Goal: Transaction & Acquisition: Purchase product/service

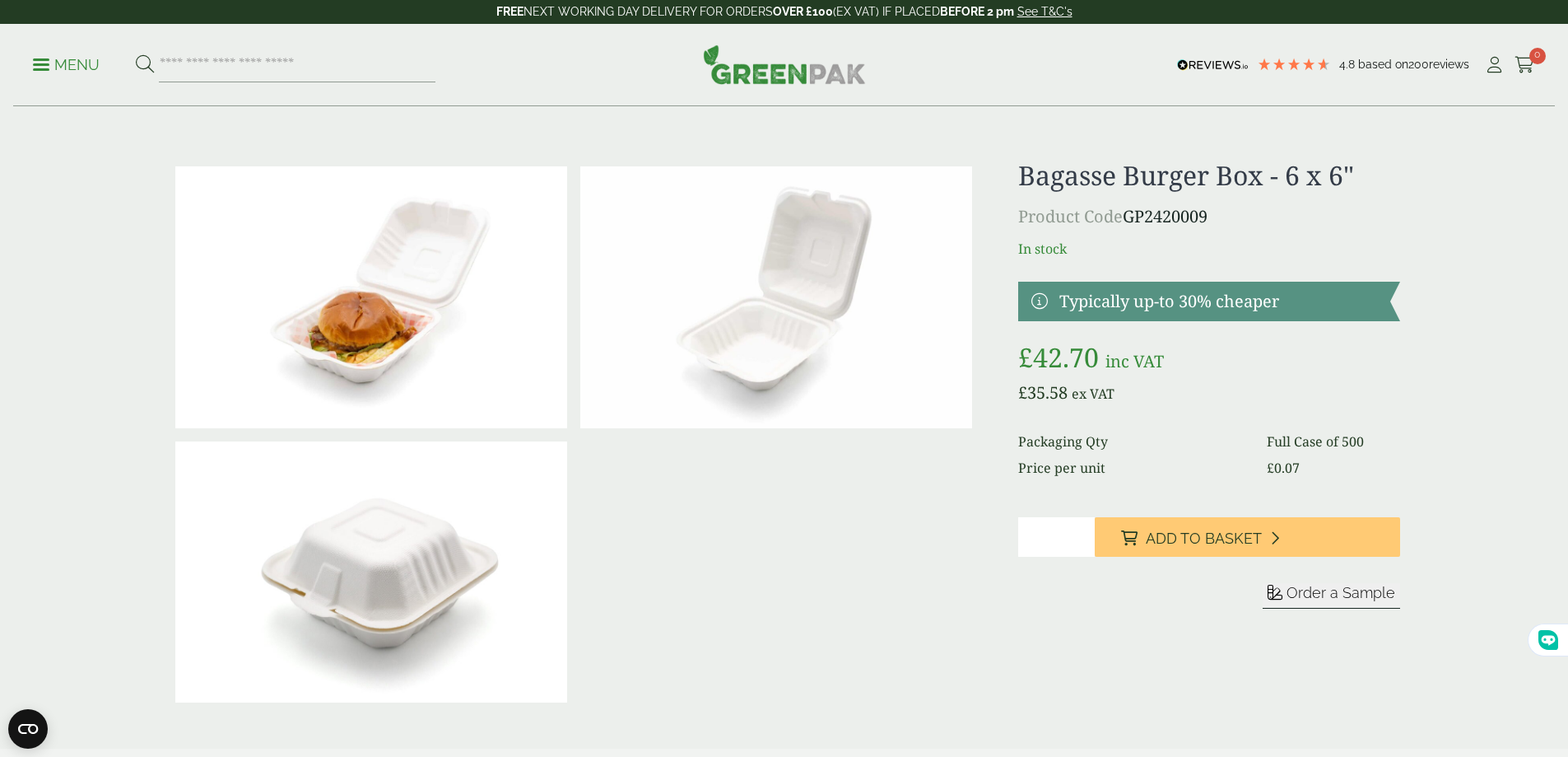
click at [1063, 543] on input "*" at bounding box center [1057, 537] width 77 height 39
drag, startPoint x: 1056, startPoint y: 544, endPoint x: 1021, endPoint y: 542, distance: 35.1
click at [1021, 542] on input "*" at bounding box center [1057, 537] width 77 height 39
click at [1176, 631] on form "Sleeve Sample" at bounding box center [1209, 616] width 381 height 65
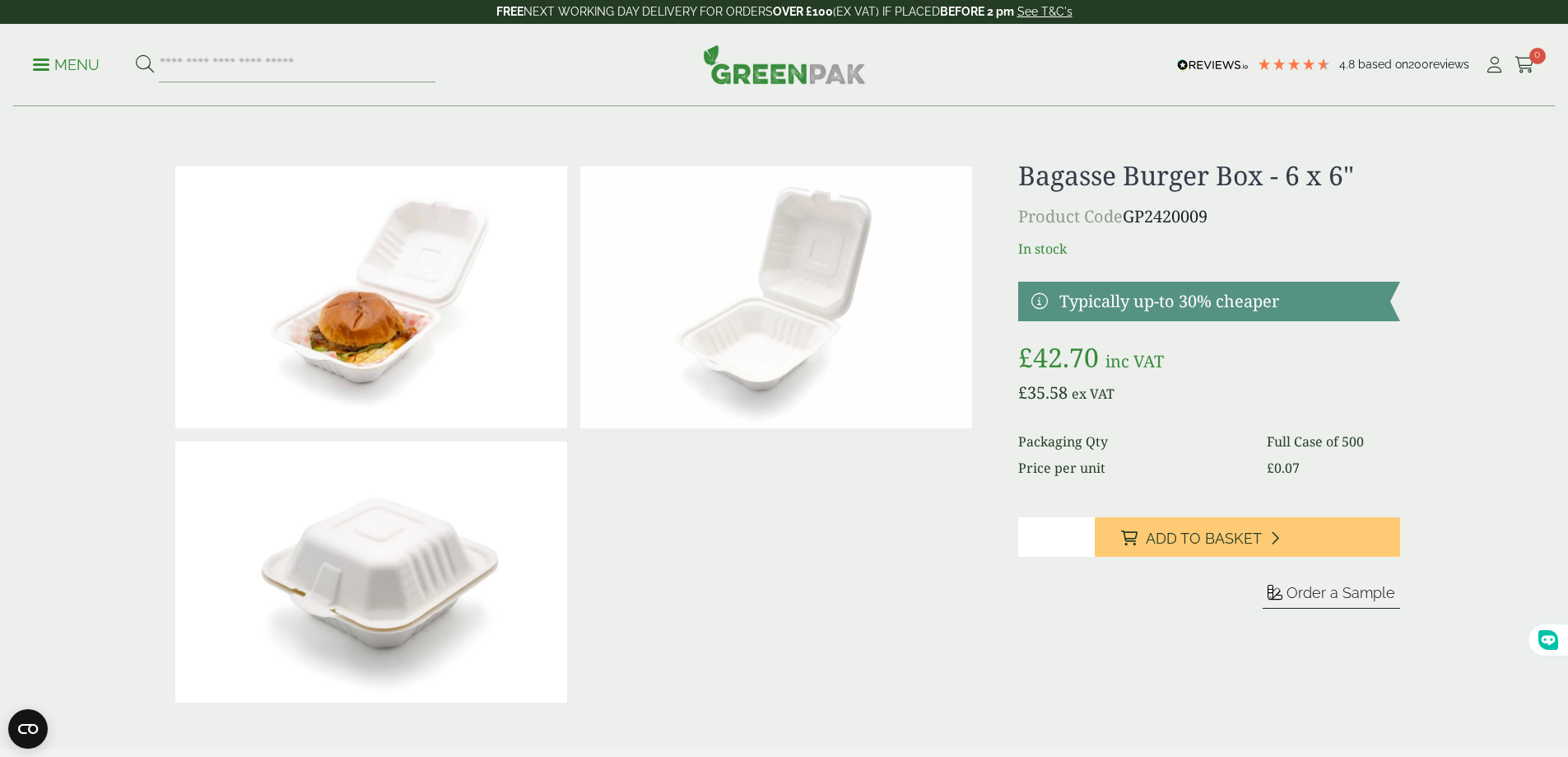
click at [1059, 543] on input "*" at bounding box center [1057, 537] width 77 height 39
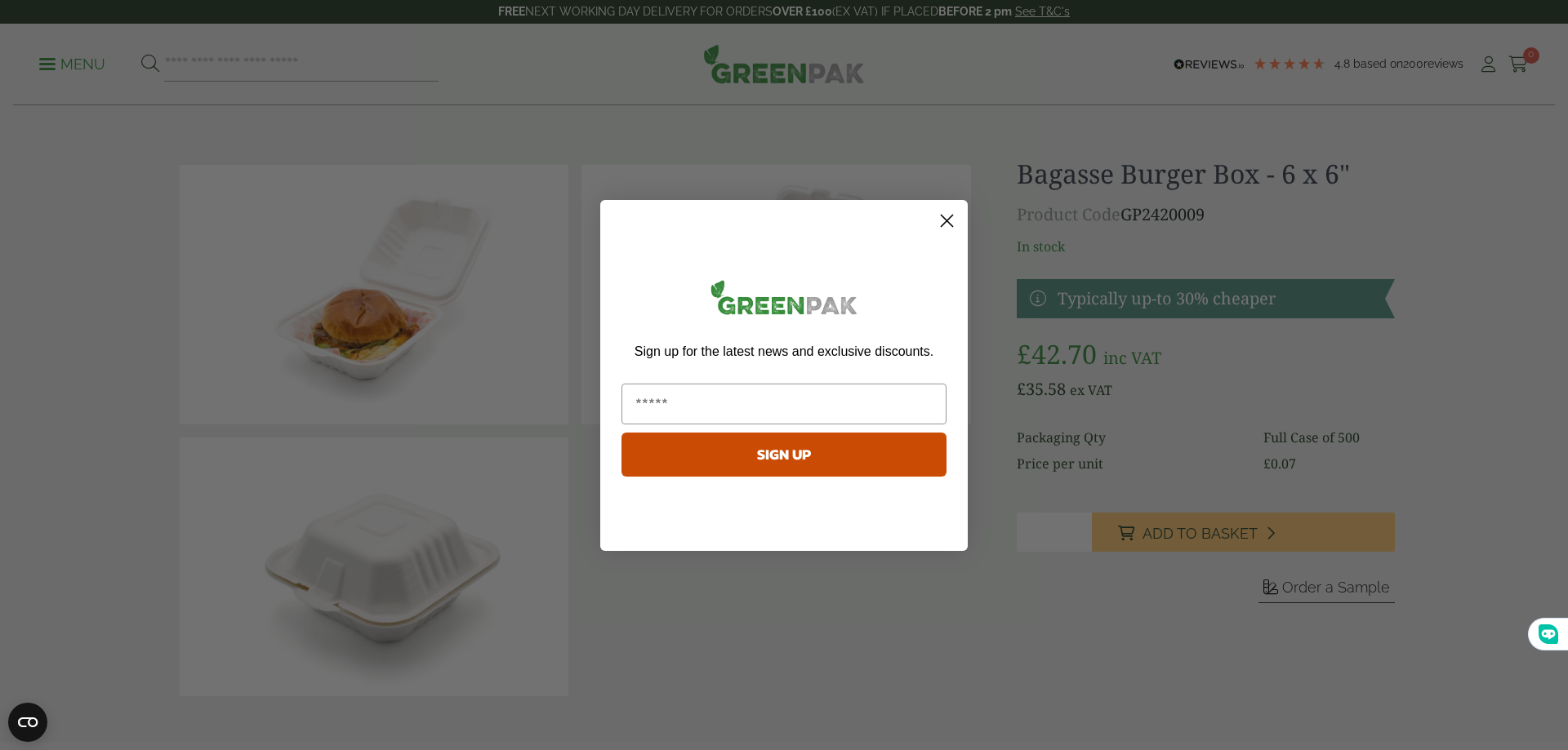
click at [954, 214] on circle "Close dialog" at bounding box center [947, 220] width 27 height 27
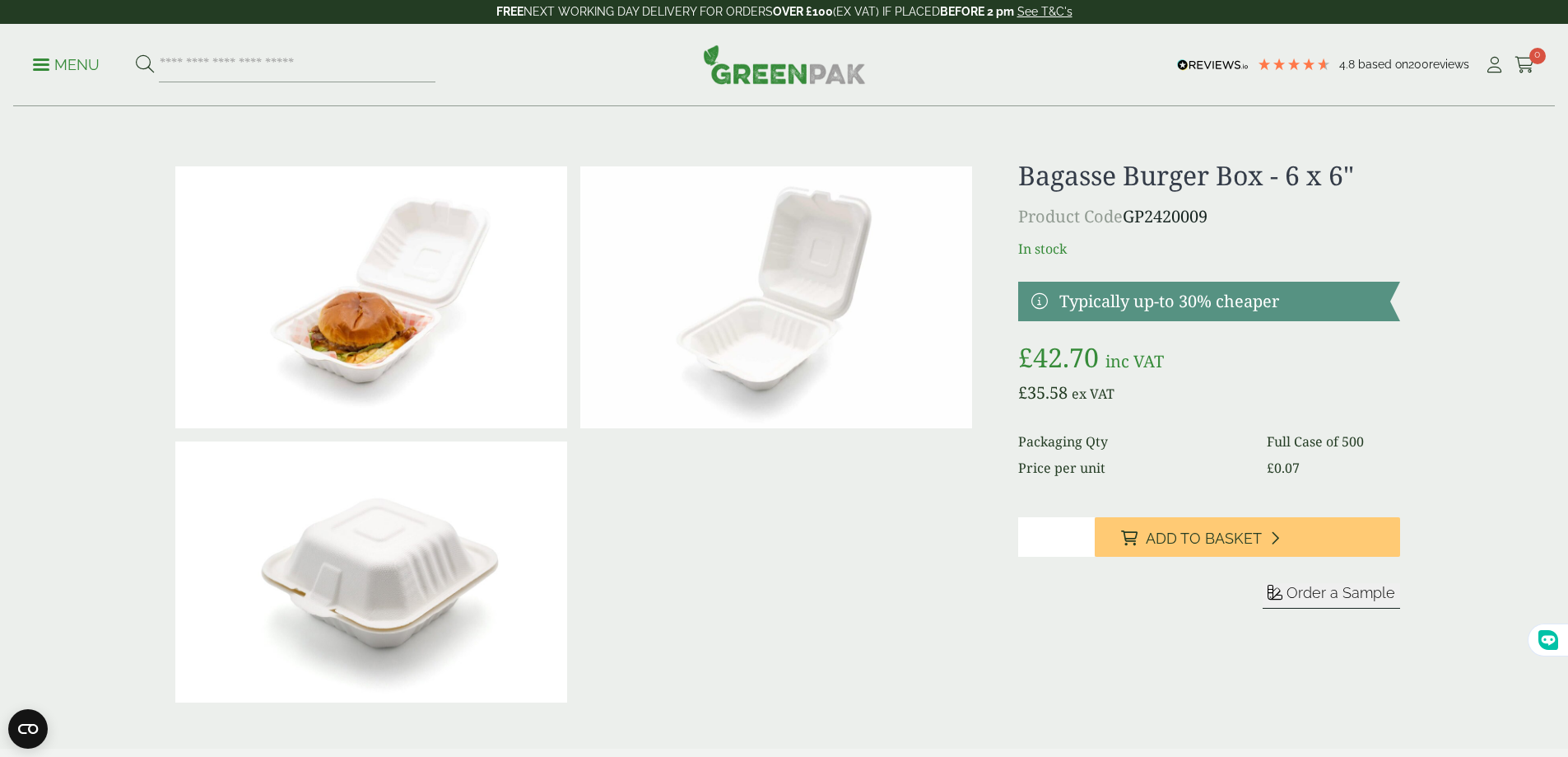
click at [1041, 547] on input "*" at bounding box center [1057, 537] width 77 height 39
click at [1041, 542] on input "*" at bounding box center [1057, 537] width 77 height 39
click at [1052, 531] on input "*" at bounding box center [1057, 537] width 77 height 39
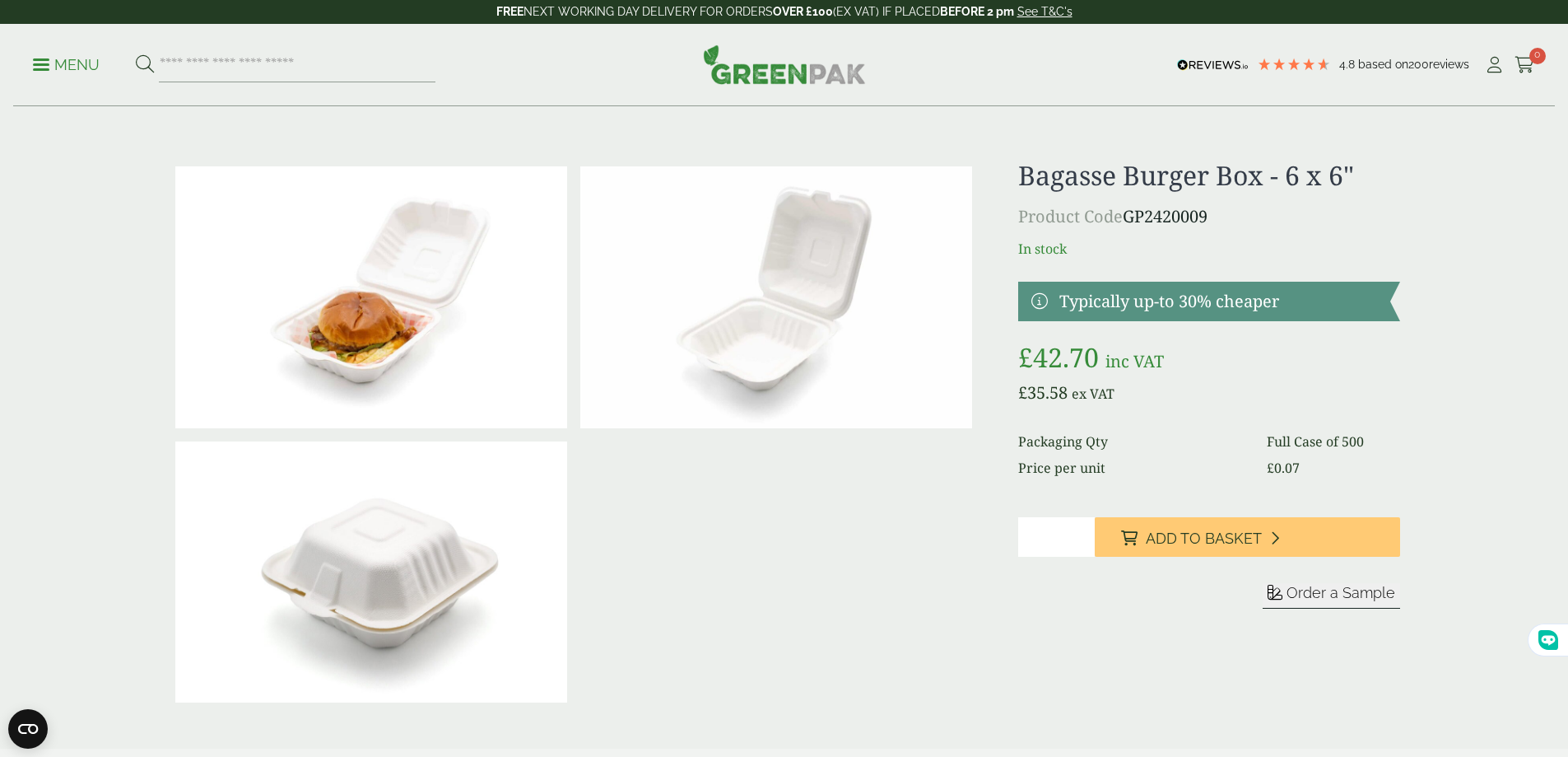
click at [1052, 531] on input "*" at bounding box center [1057, 537] width 77 height 39
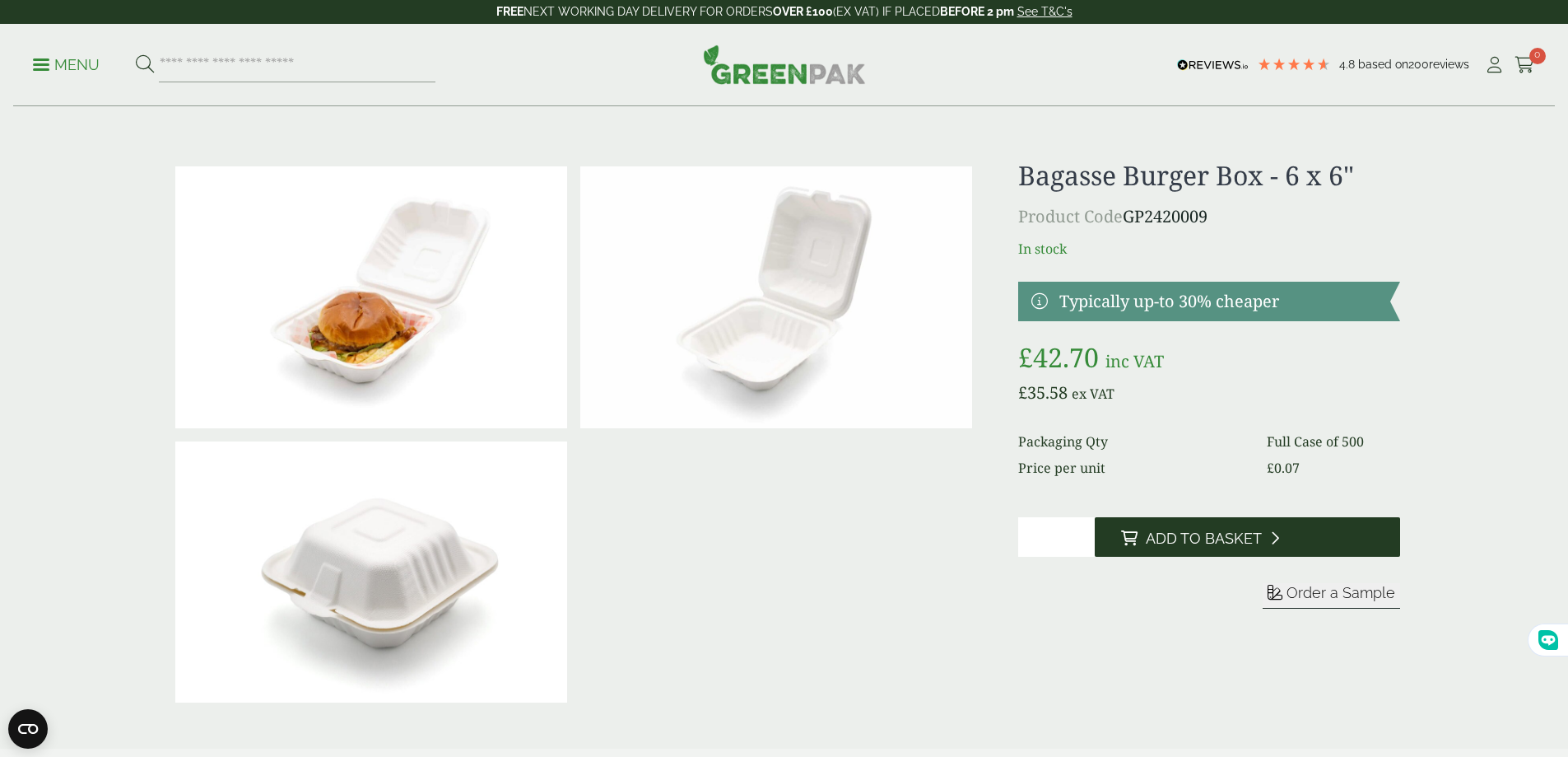
type input "*"
click at [1158, 541] on span "Add to Basket" at bounding box center [1204, 538] width 116 height 18
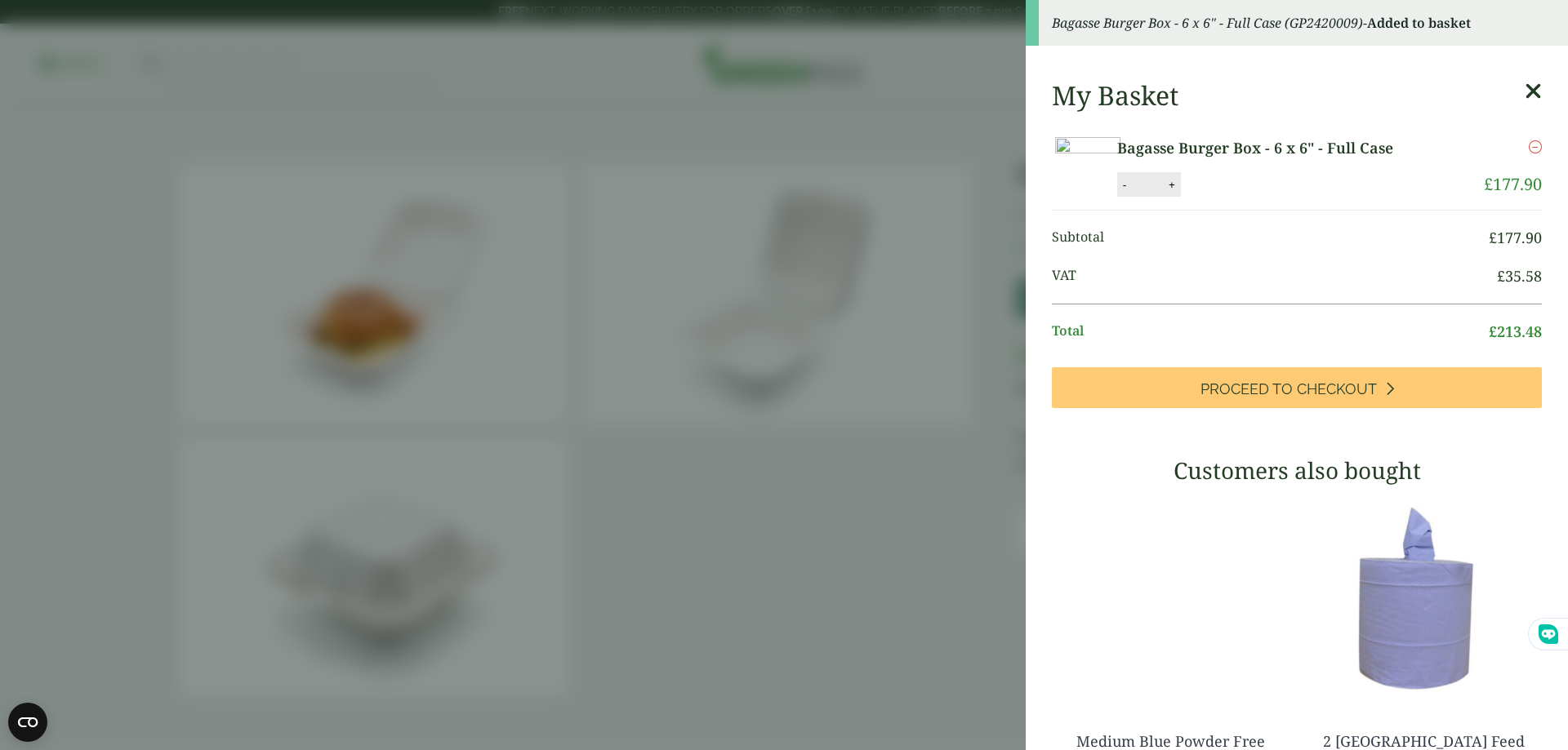
click at [971, 576] on aside "Bagasse Burger Box - 6 x 6" - Full Case (GP2420009) - Added to basket My Basket…" at bounding box center [784, 375] width 1568 height 750
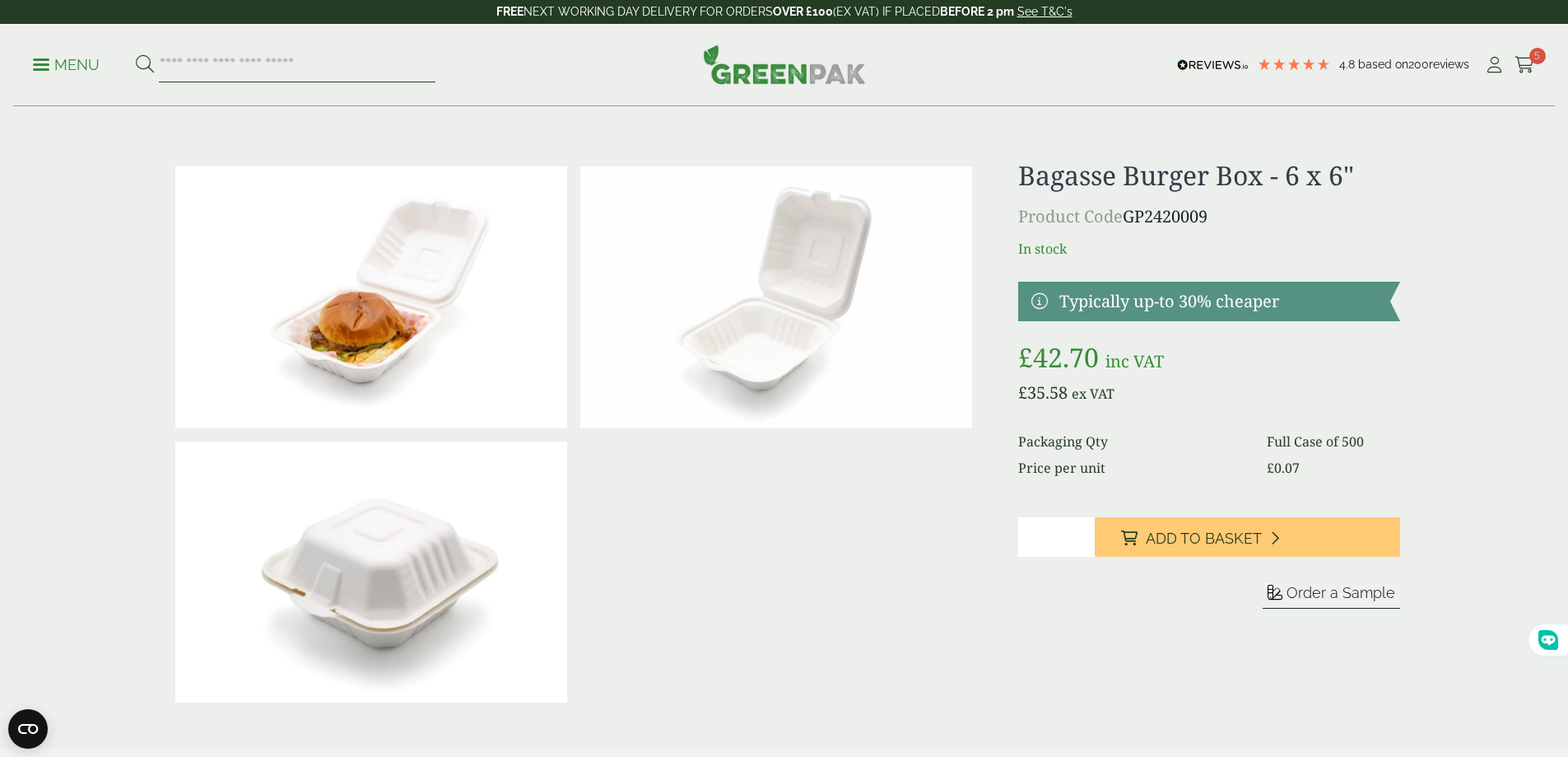
click at [274, 48] on input "search" at bounding box center [297, 65] width 277 height 34
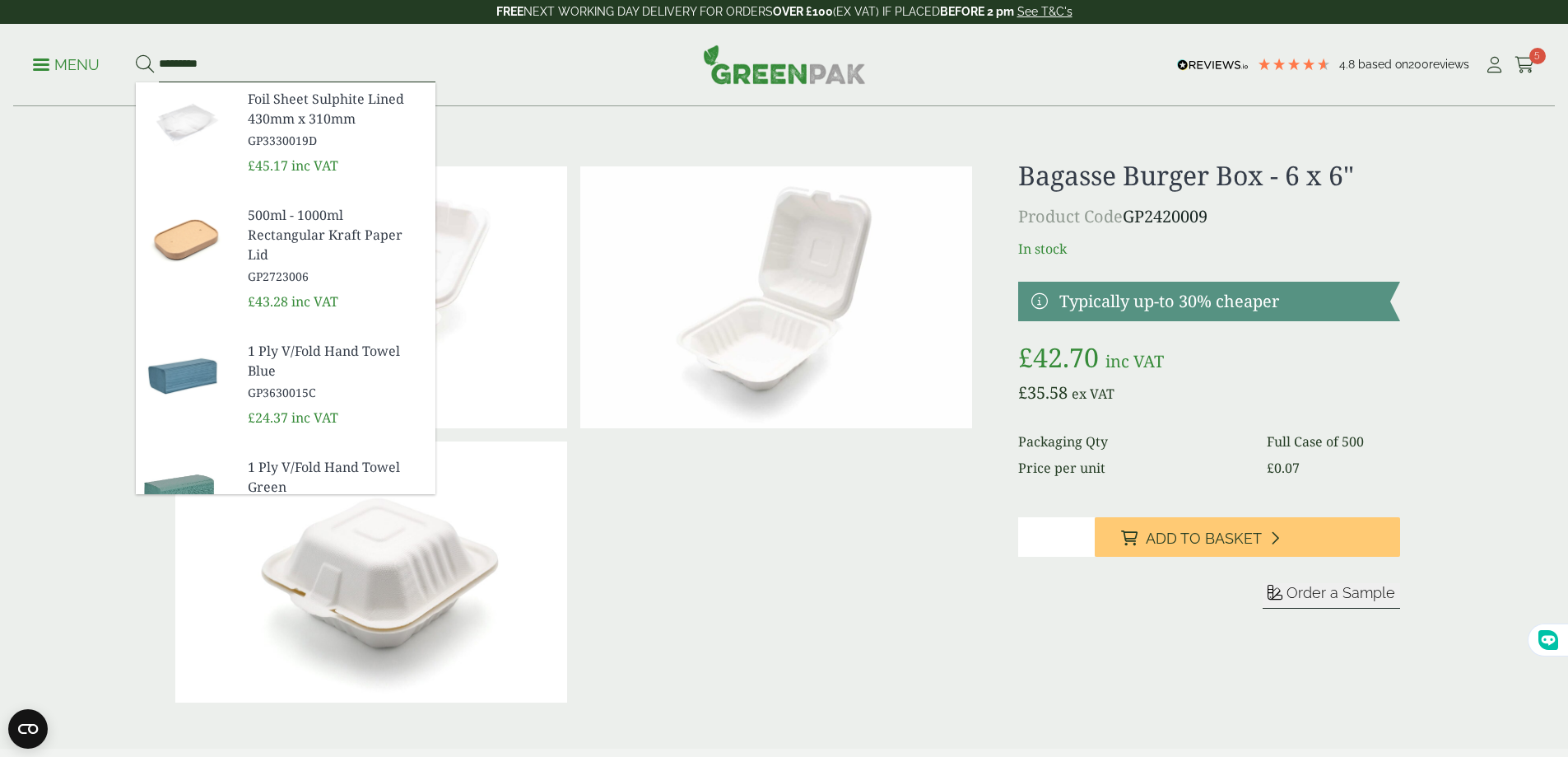
type input "*********"
click at [135, 54] on button at bounding box center [144, 65] width 18 height 22
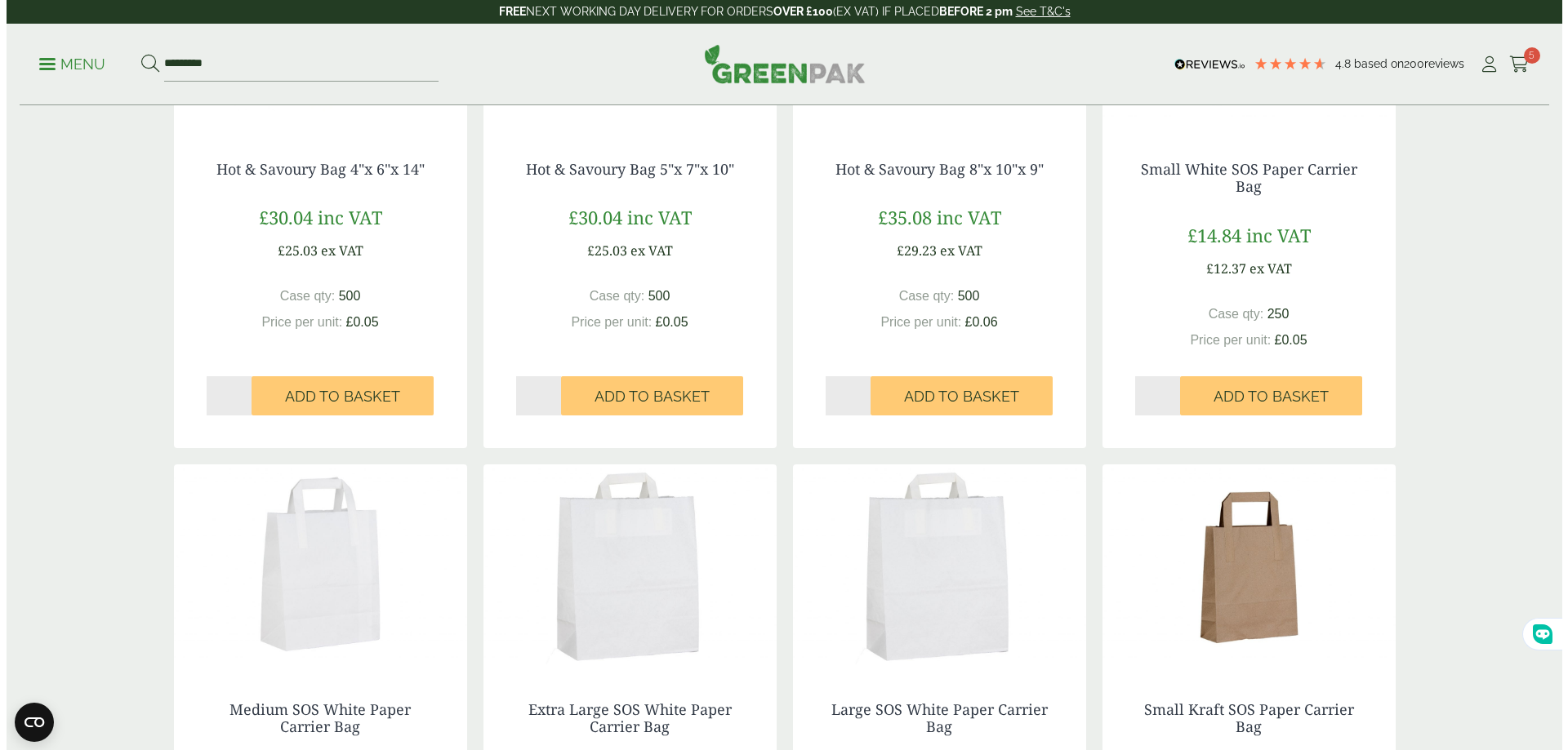
scroll to position [816, 0]
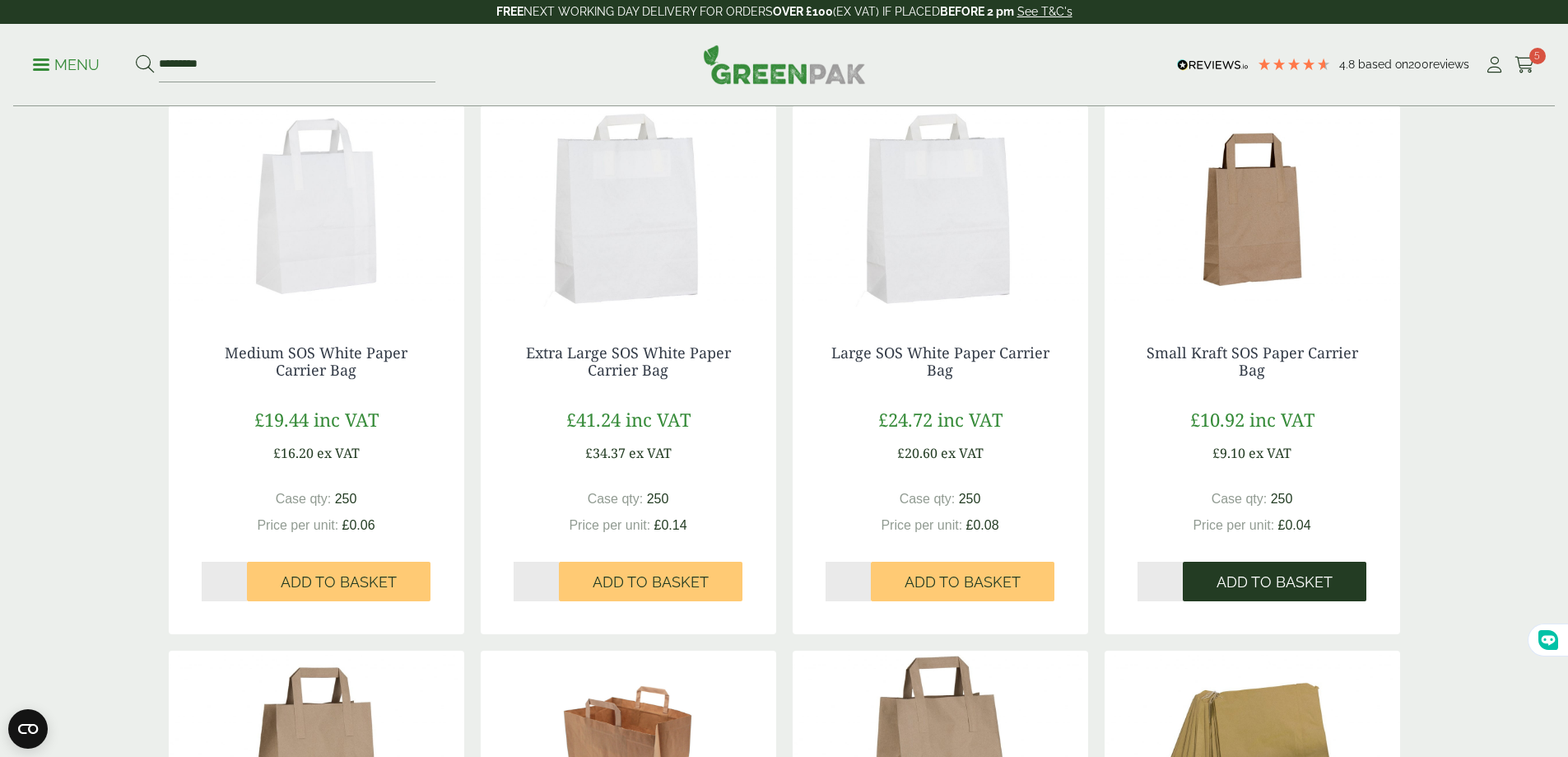
click at [1225, 588] on span "Add to Basket" at bounding box center [1275, 582] width 116 height 18
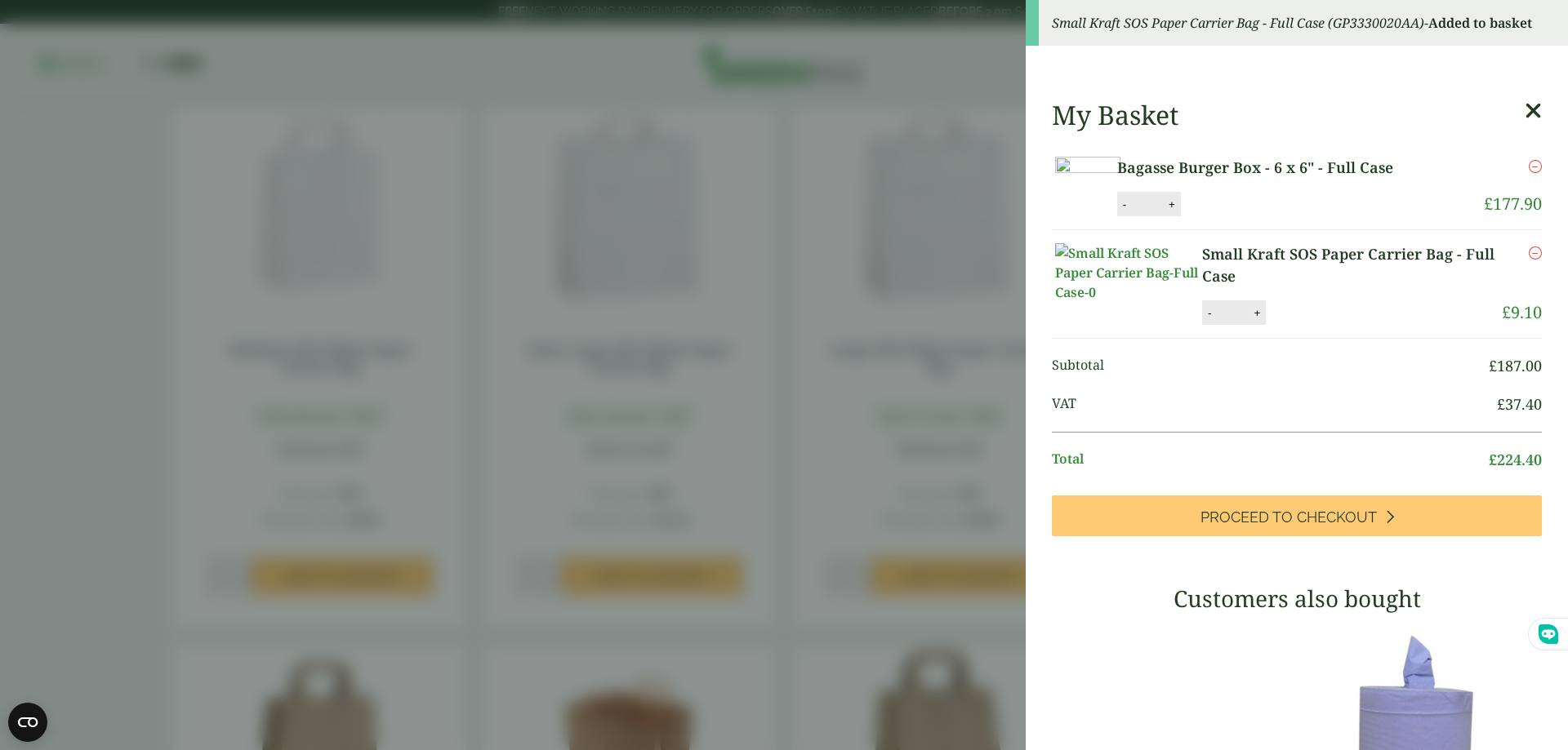
click at [1250, 320] on button "+" at bounding box center [1257, 313] width 17 height 14
click at [1255, 320] on button "+" at bounding box center [1257, 313] width 17 height 14
type input "*"
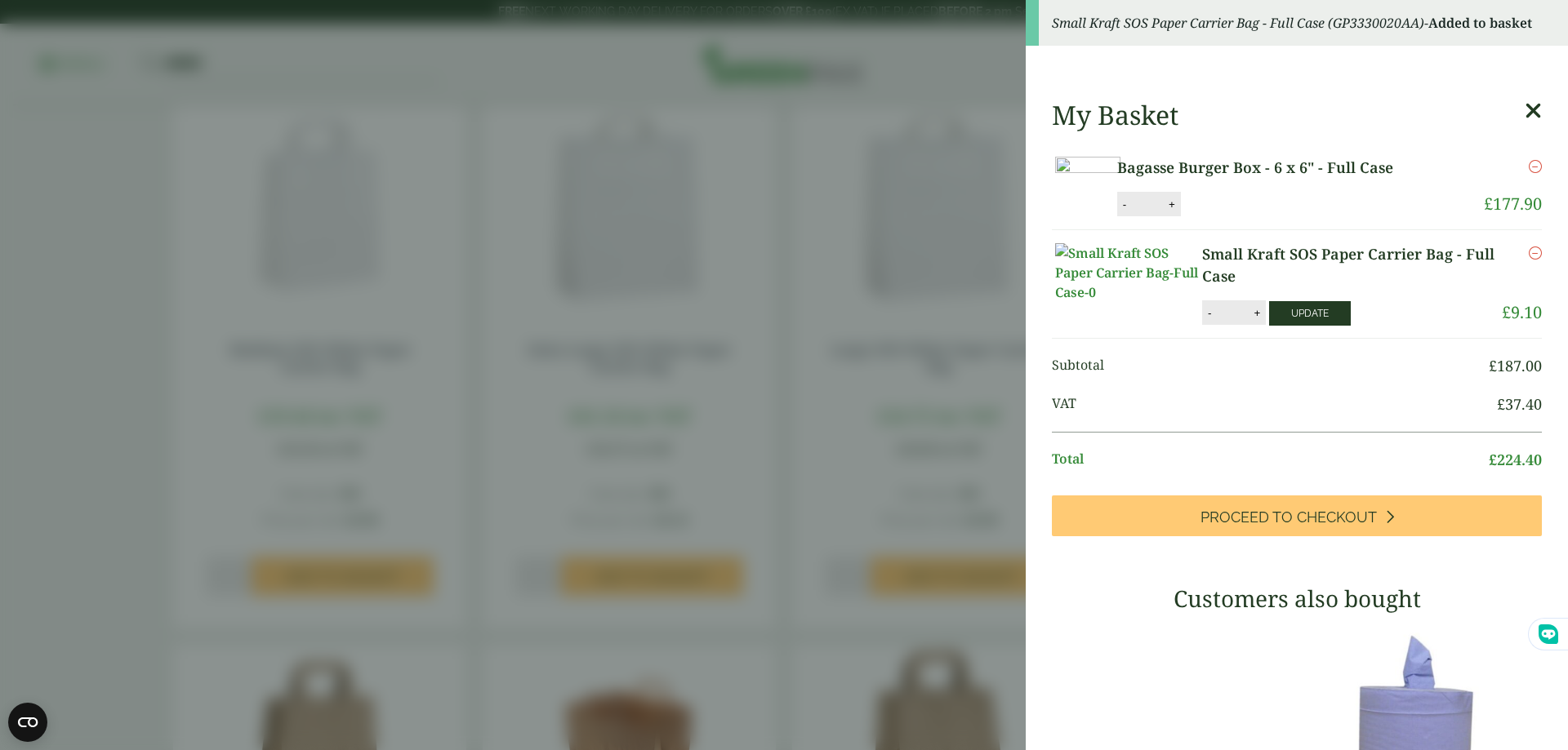
click at [1307, 326] on button "Update" at bounding box center [1310, 313] width 82 height 24
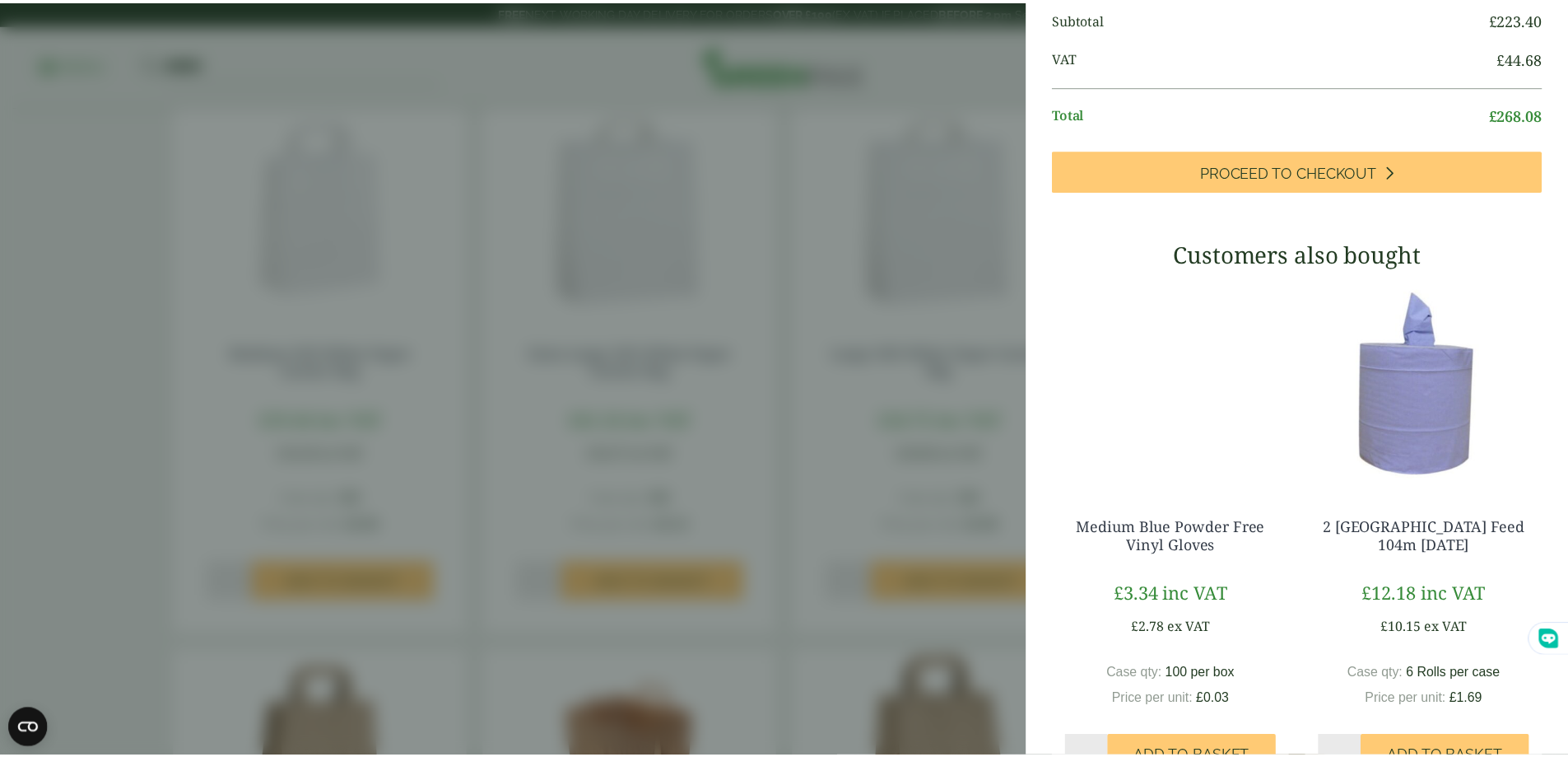
scroll to position [360, 0]
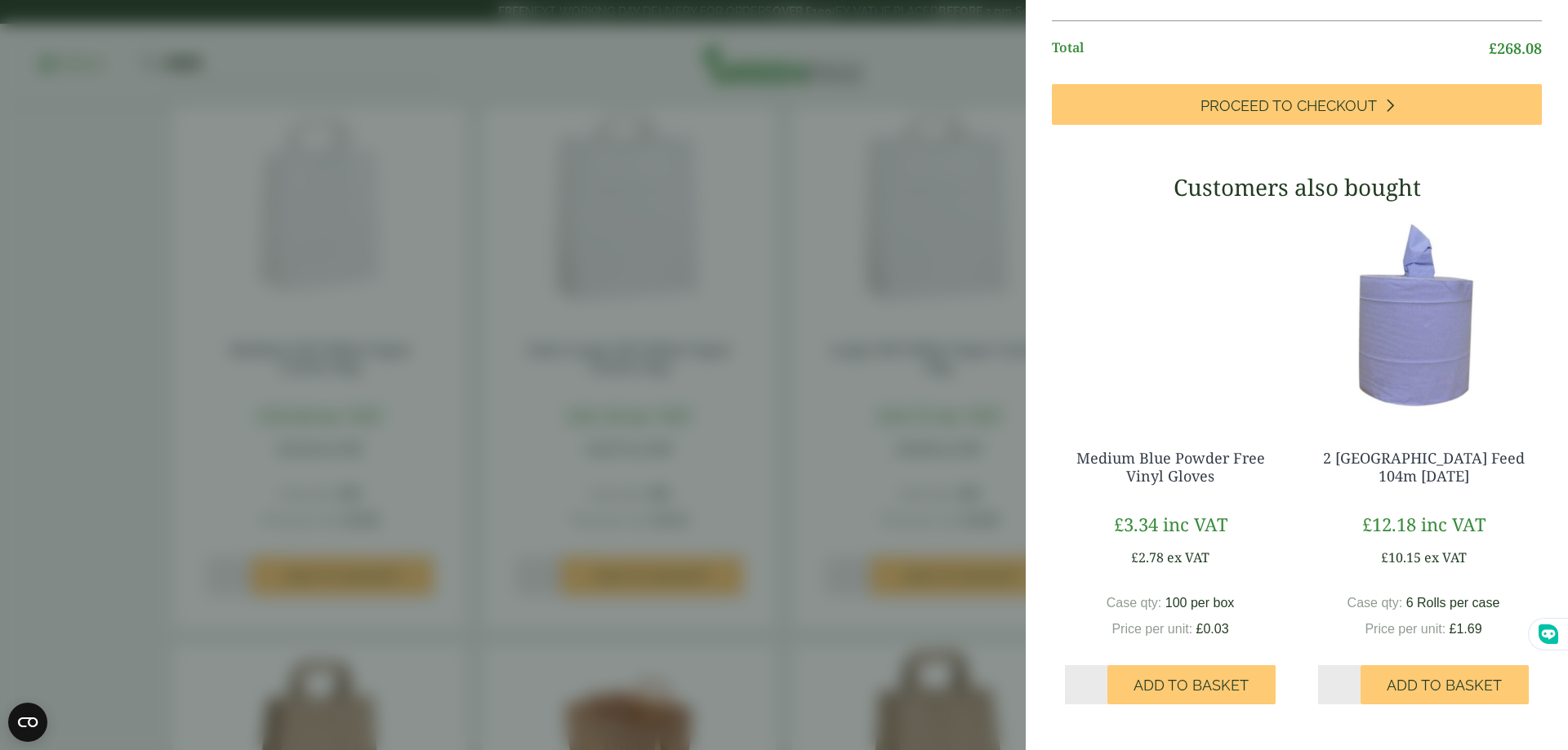
click at [976, 181] on aside "My Basket Bagasse Burger Box - 6 x 6" - Full Case Bagasse Burger Box - 6 x 6" -…" at bounding box center [784, 375] width 1568 height 750
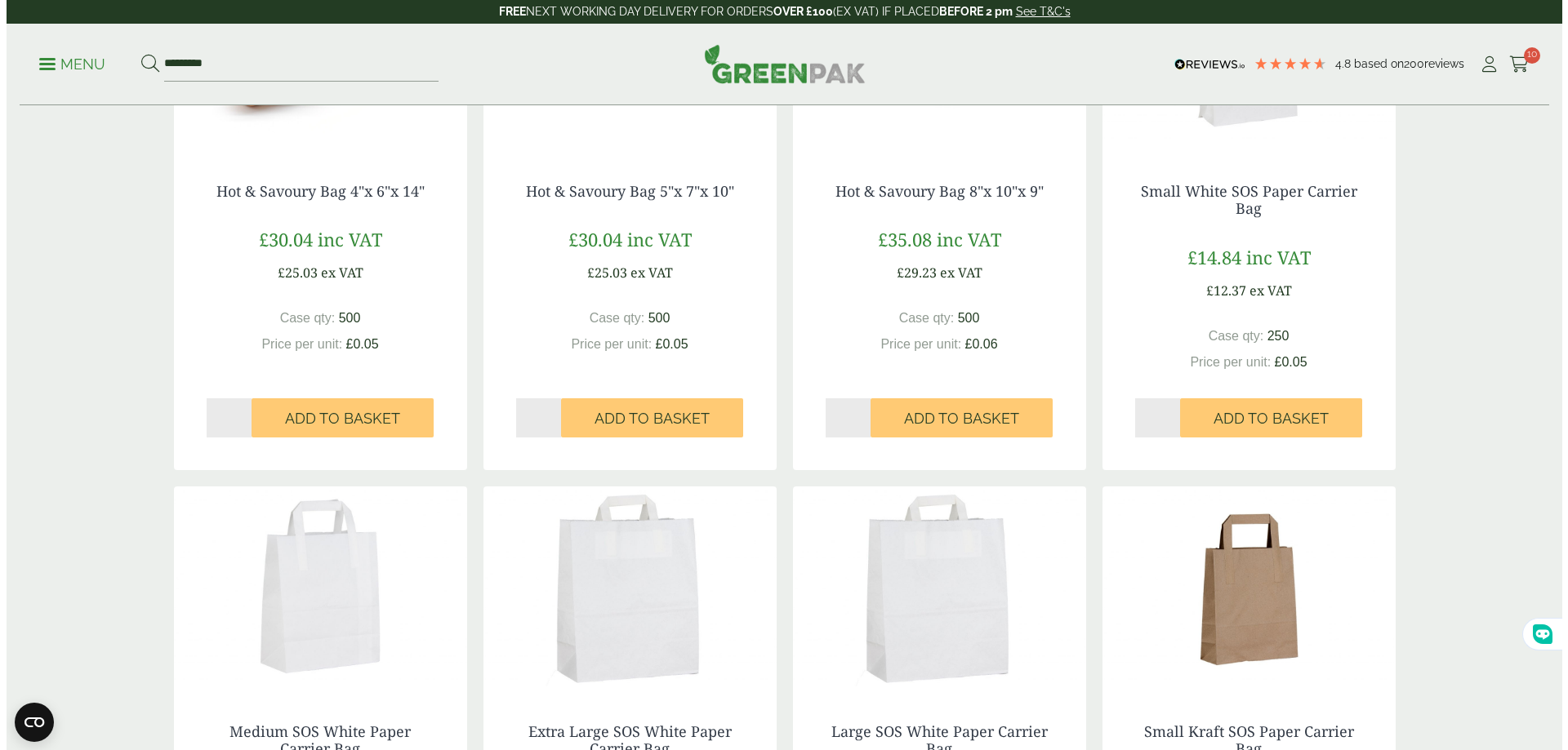
scroll to position [408, 0]
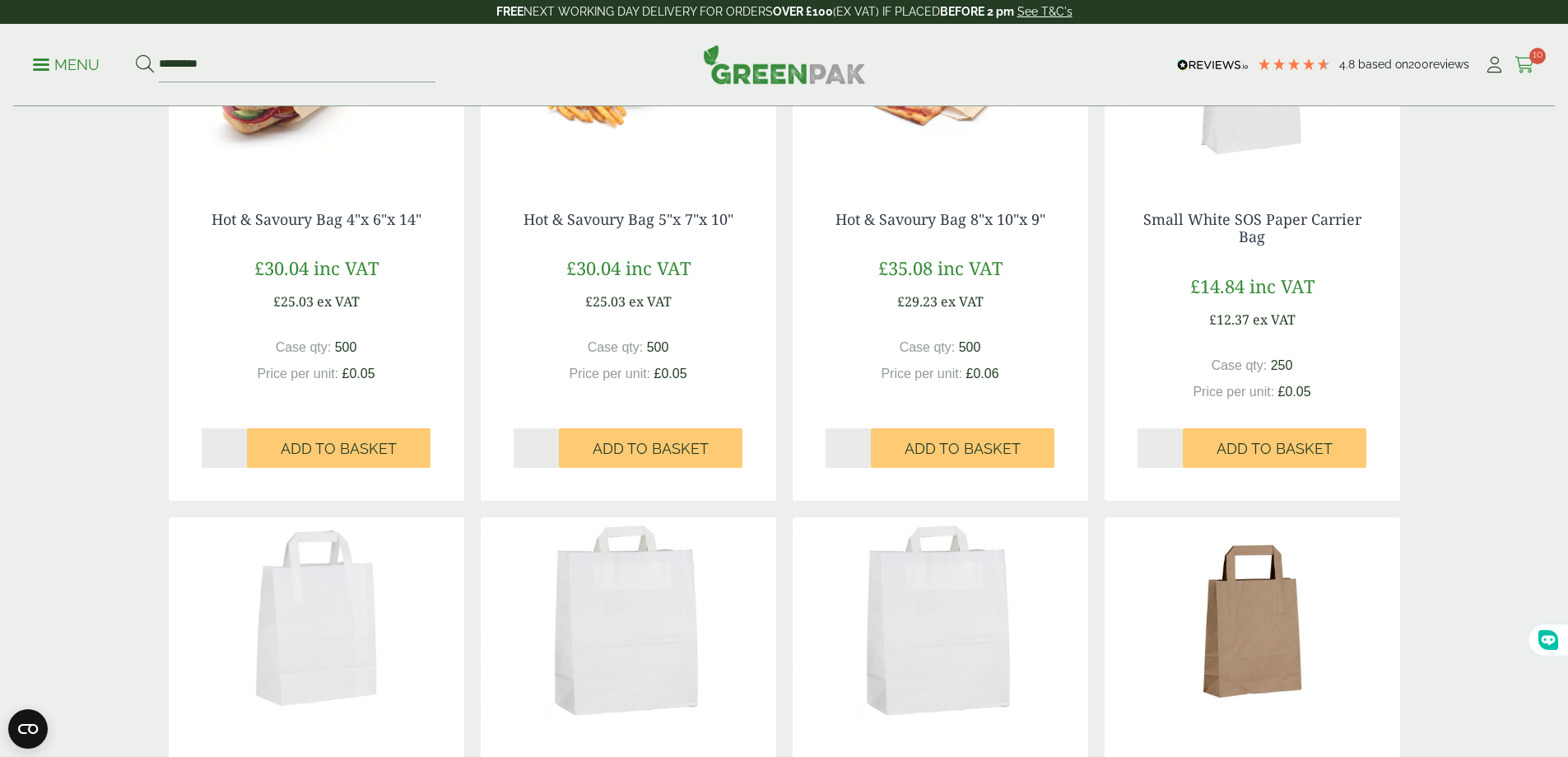
click at [1515, 63] on icon at bounding box center [1525, 65] width 21 height 17
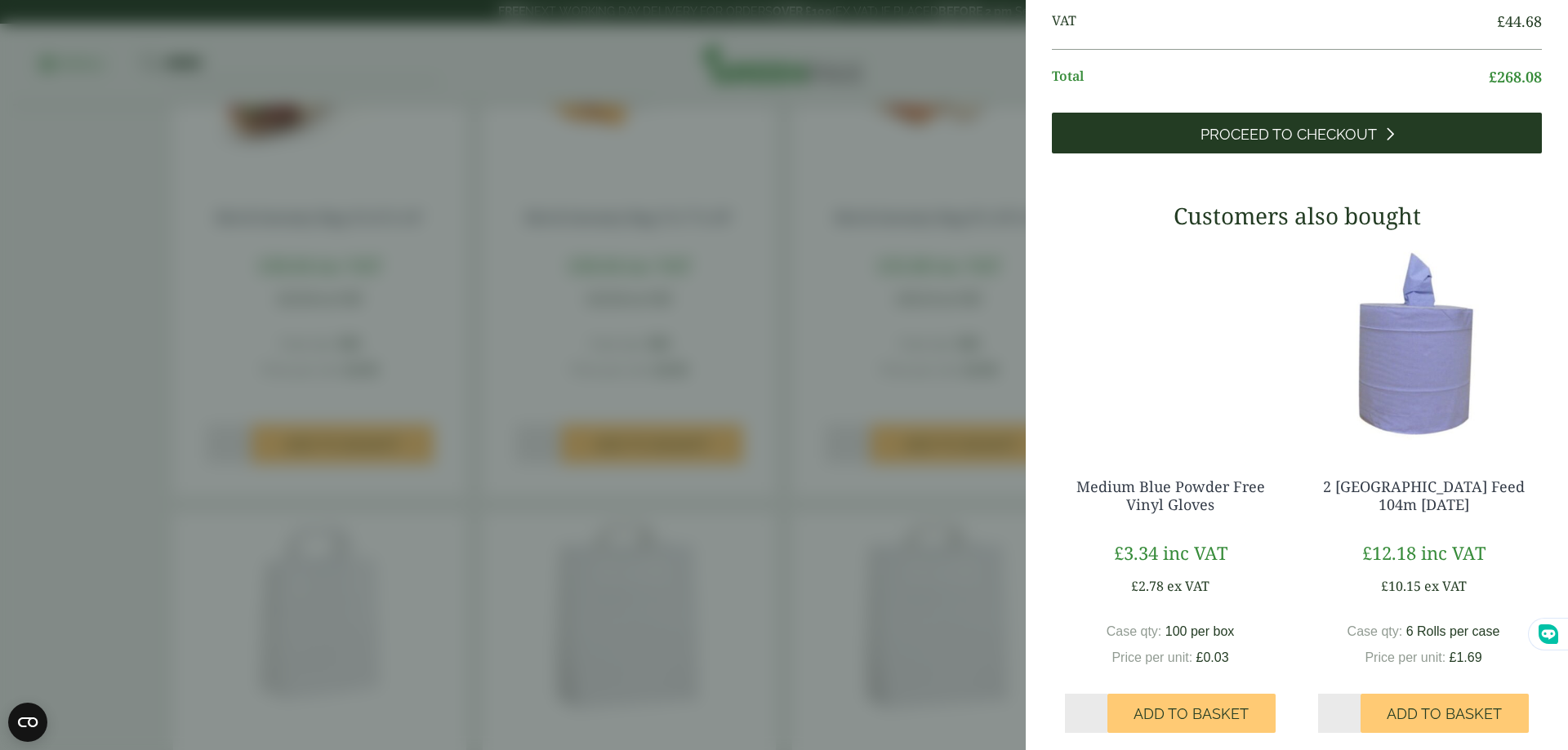
scroll to position [0, 0]
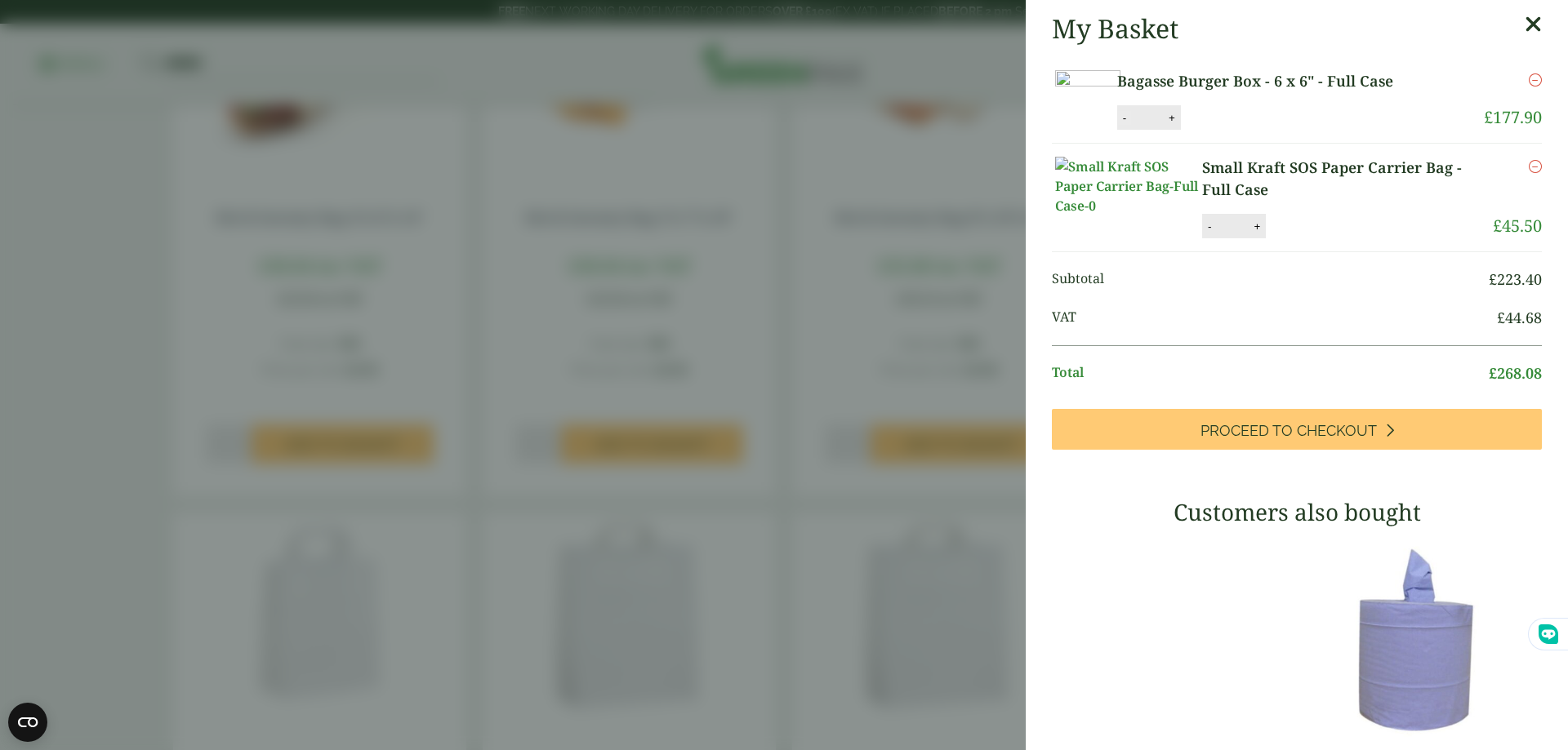
click at [1131, 125] on button "-" at bounding box center [1123, 118] width 13 height 14
type input "*"
click at [1265, 130] on button "Update" at bounding box center [1224, 118] width 82 height 24
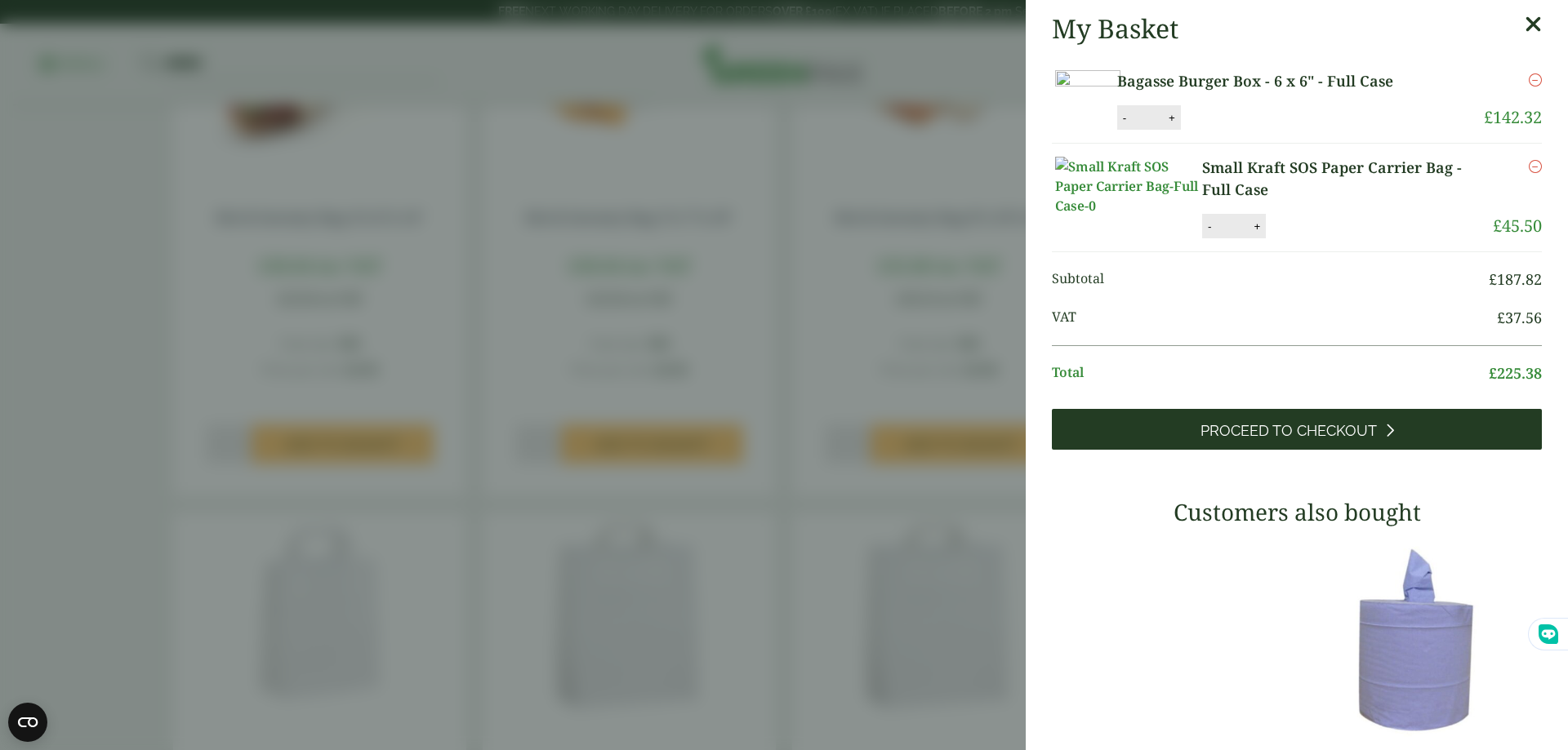
click at [1345, 449] on link "Proceed to Checkout" at bounding box center [1295, 429] width 490 height 41
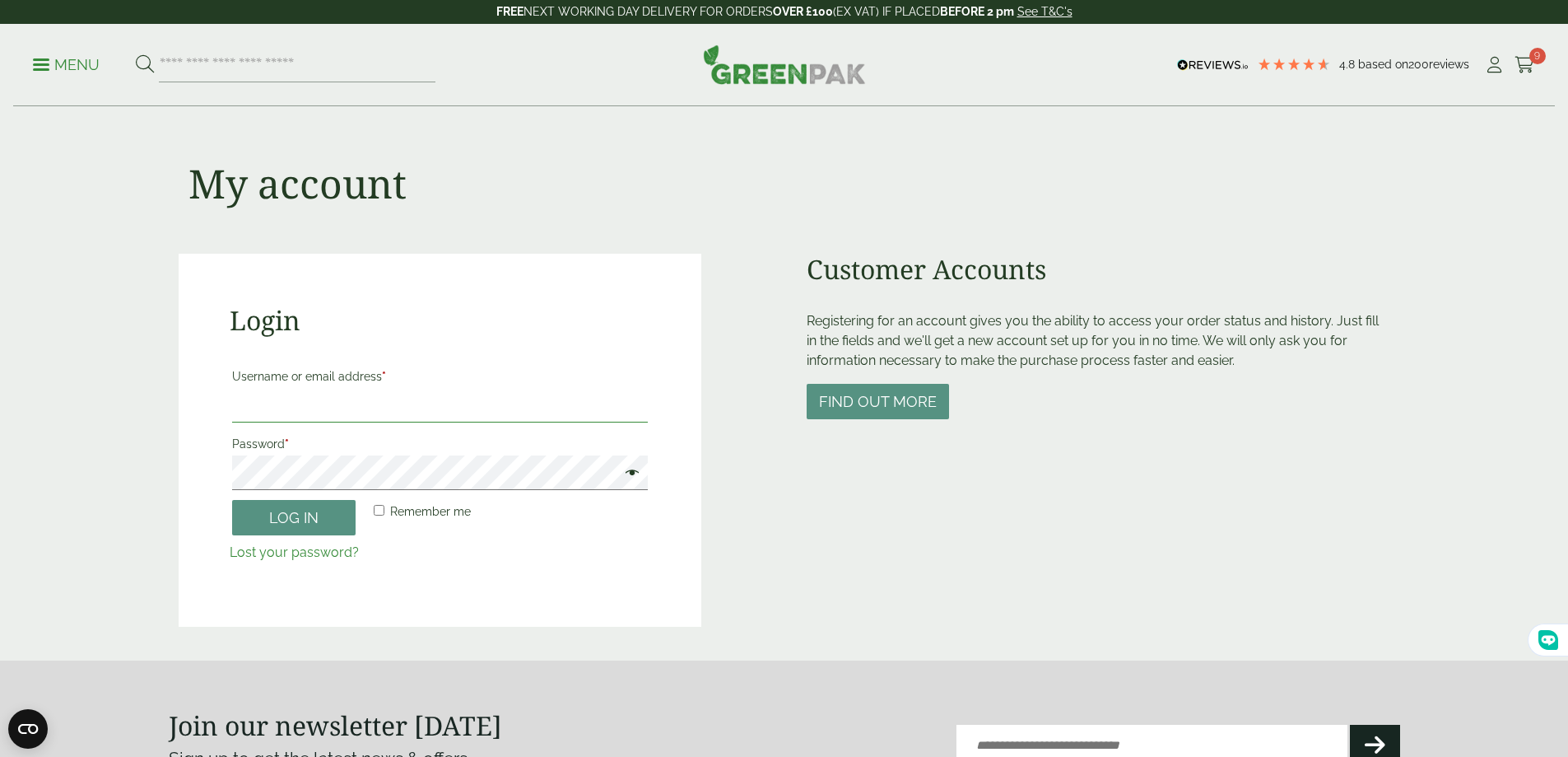
click at [480, 410] on input "Username or email address *" at bounding box center [441, 405] width 416 height 34
type input "**********"
click at [233, 500] on button "Log in" at bounding box center [294, 517] width 124 height 35
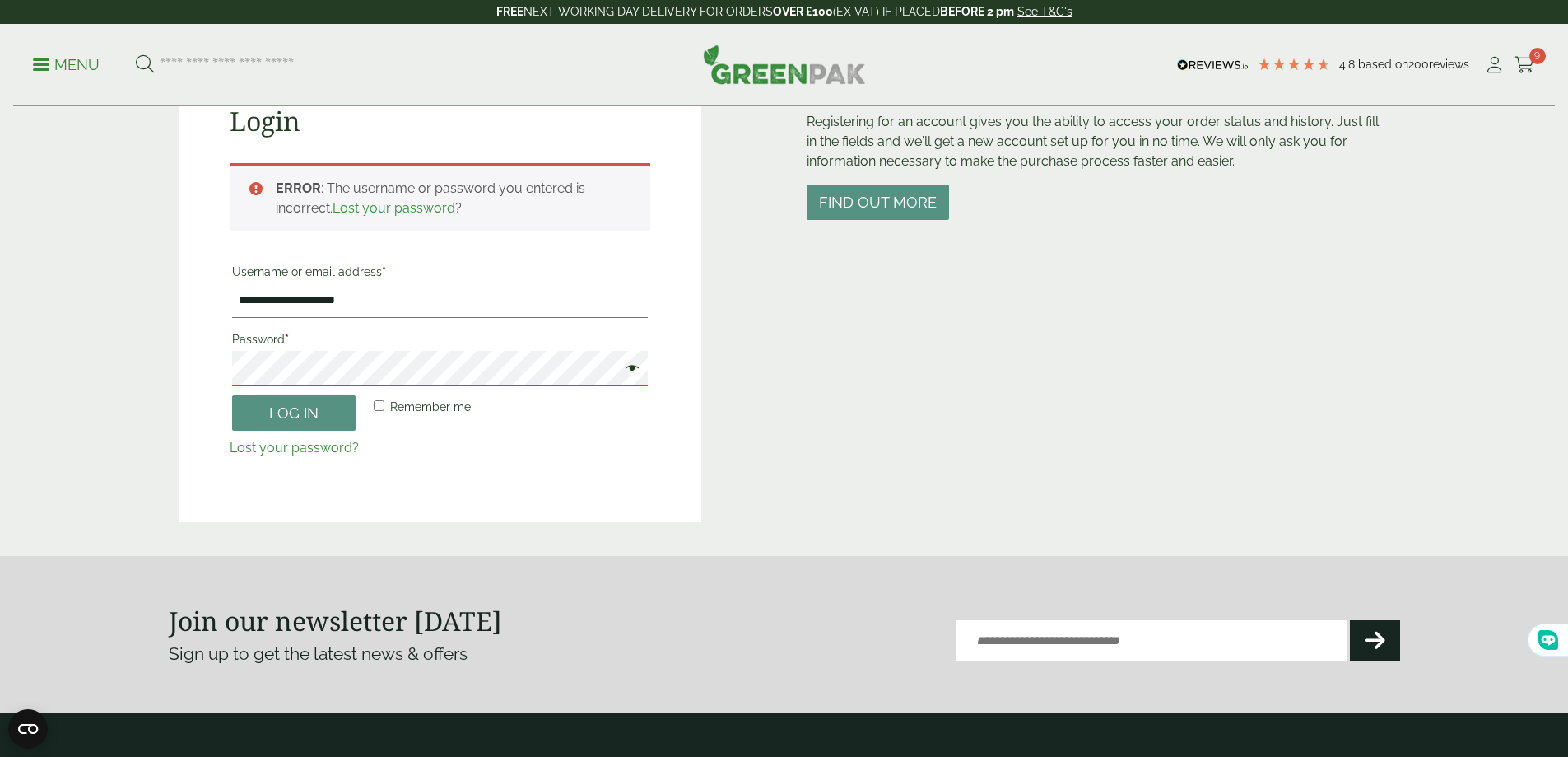
scroll to position [197, 0]
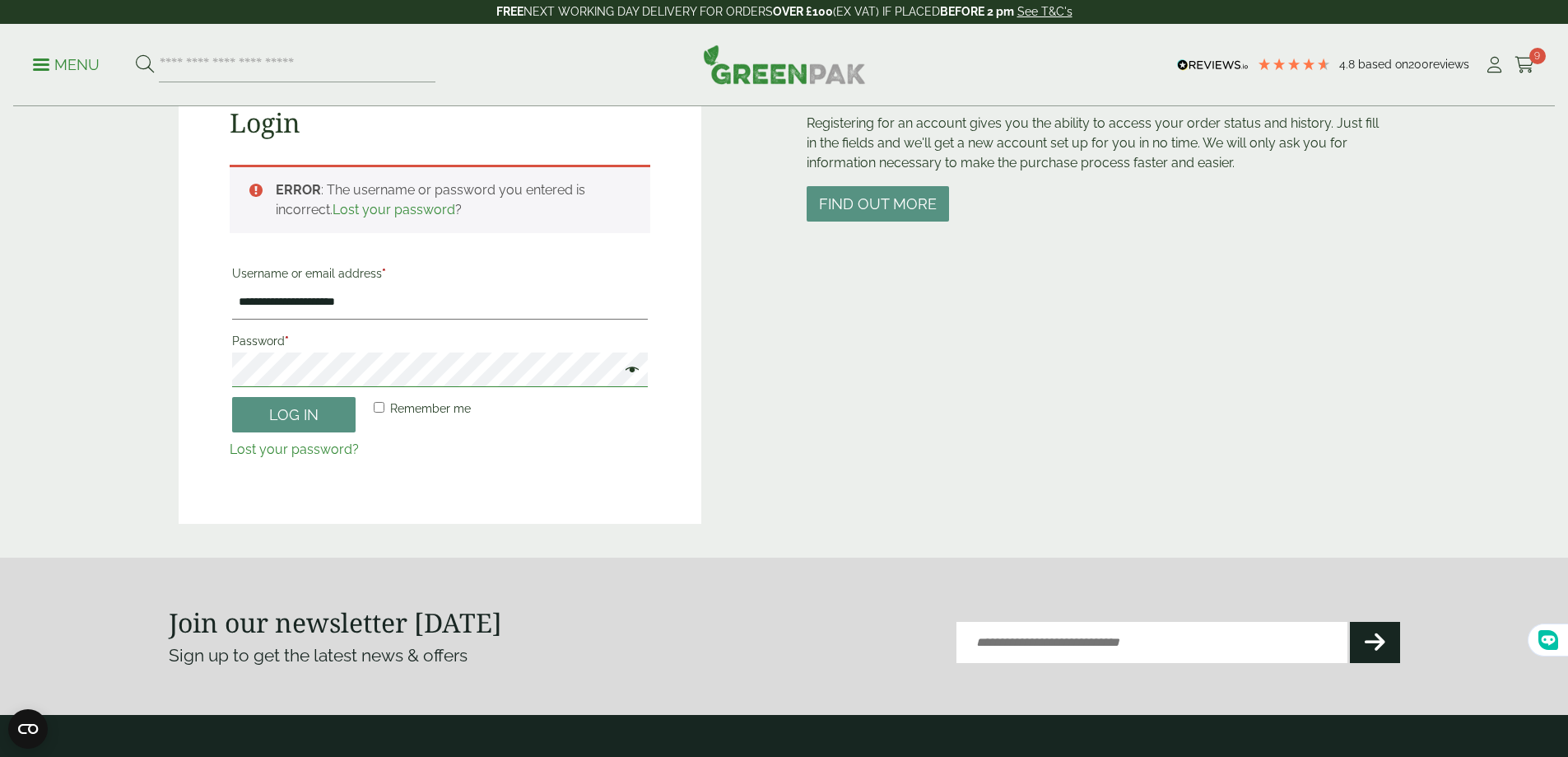
click at [233, 397] on button "Log in" at bounding box center [294, 414] width 124 height 35
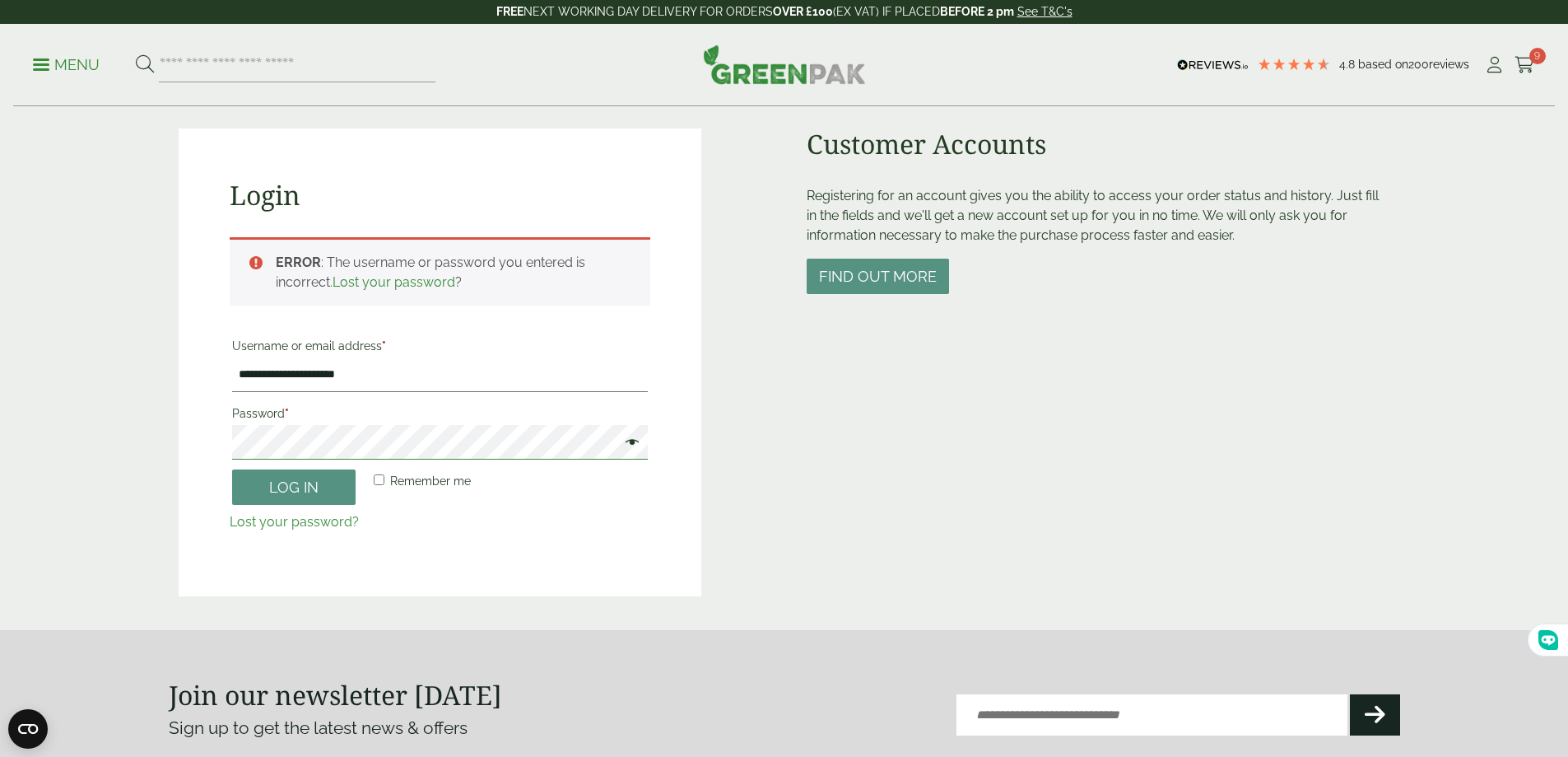
scroll to position [115, 0]
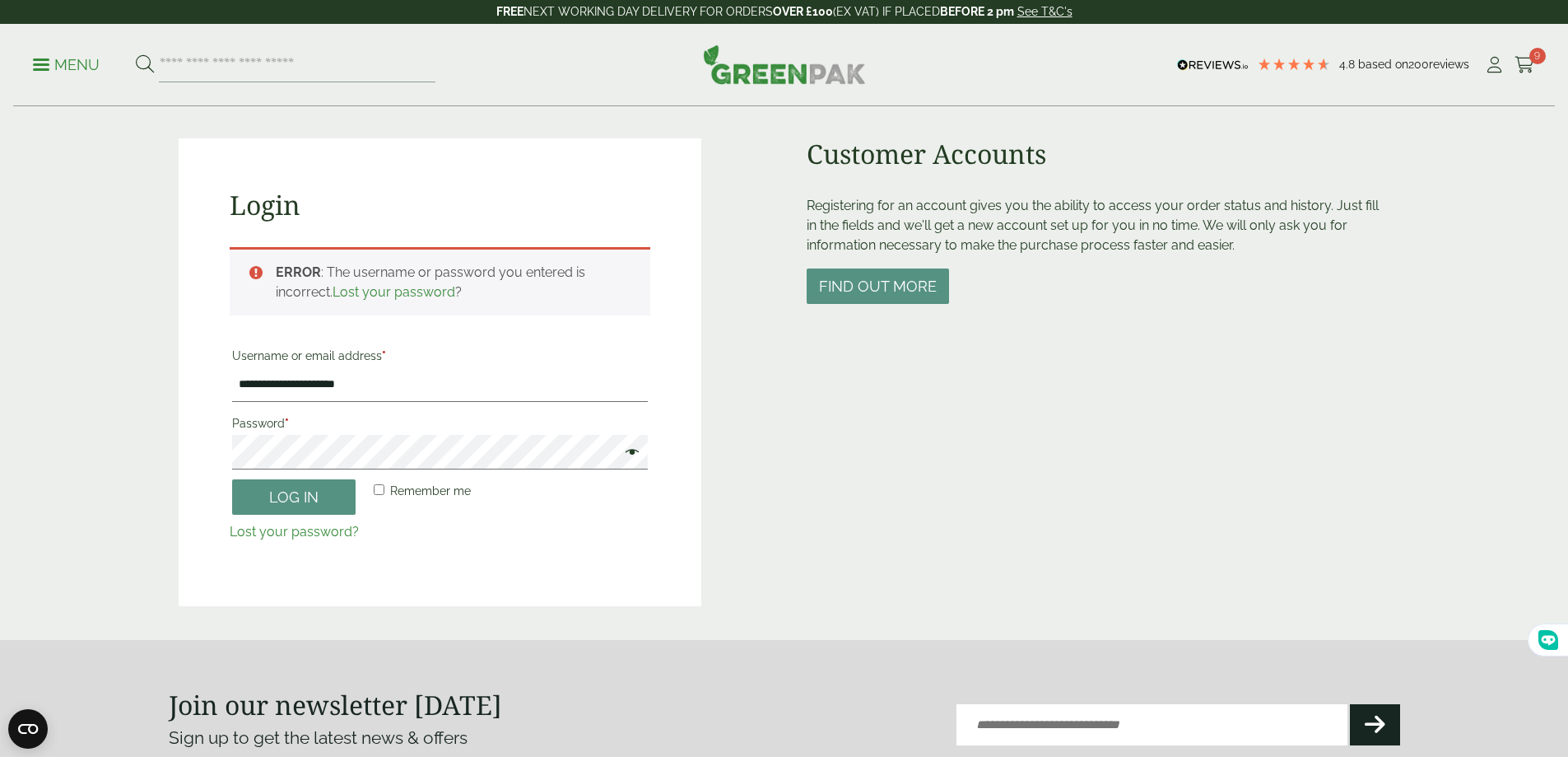
click at [405, 491] on span "Remember me" at bounding box center [431, 490] width 80 height 13
click at [627, 457] on span at bounding box center [628, 454] width 22 height 20
click at [322, 499] on button "Log in" at bounding box center [294, 497] width 124 height 35
click at [335, 496] on button "Log in" at bounding box center [294, 497] width 124 height 35
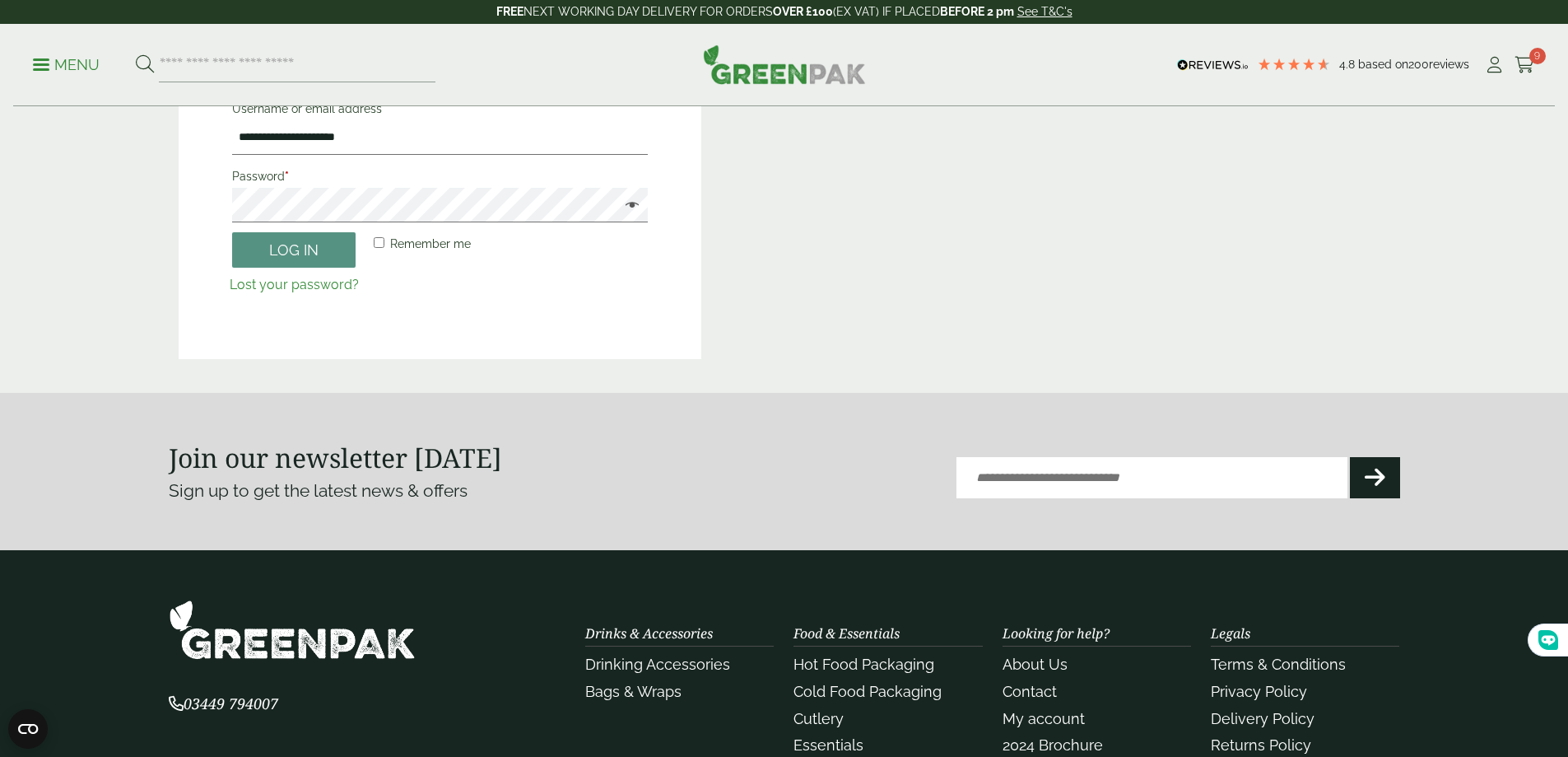
scroll to position [197, 0]
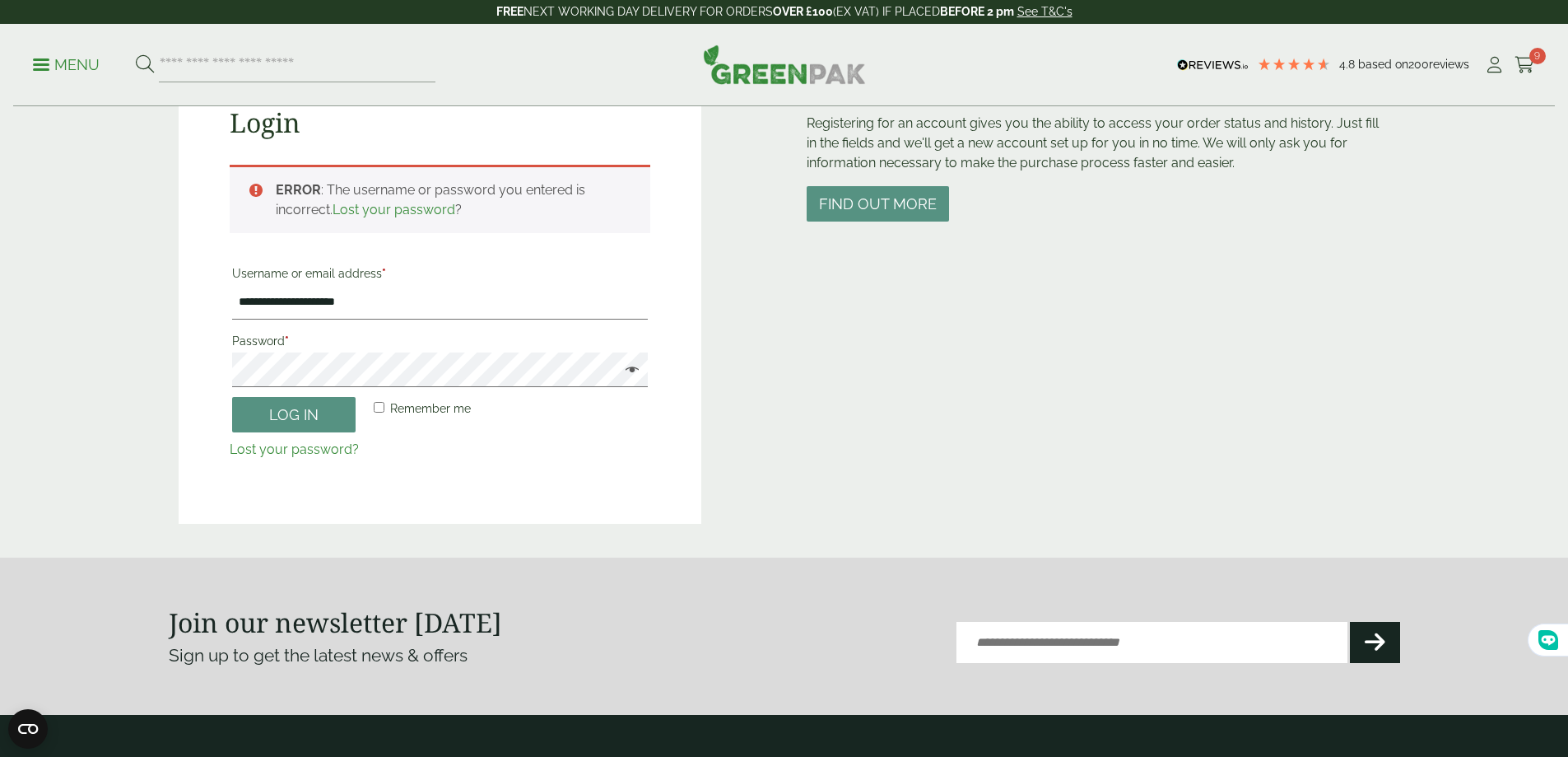
click at [391, 210] on link "Lost your password" at bounding box center [393, 210] width 123 height 16
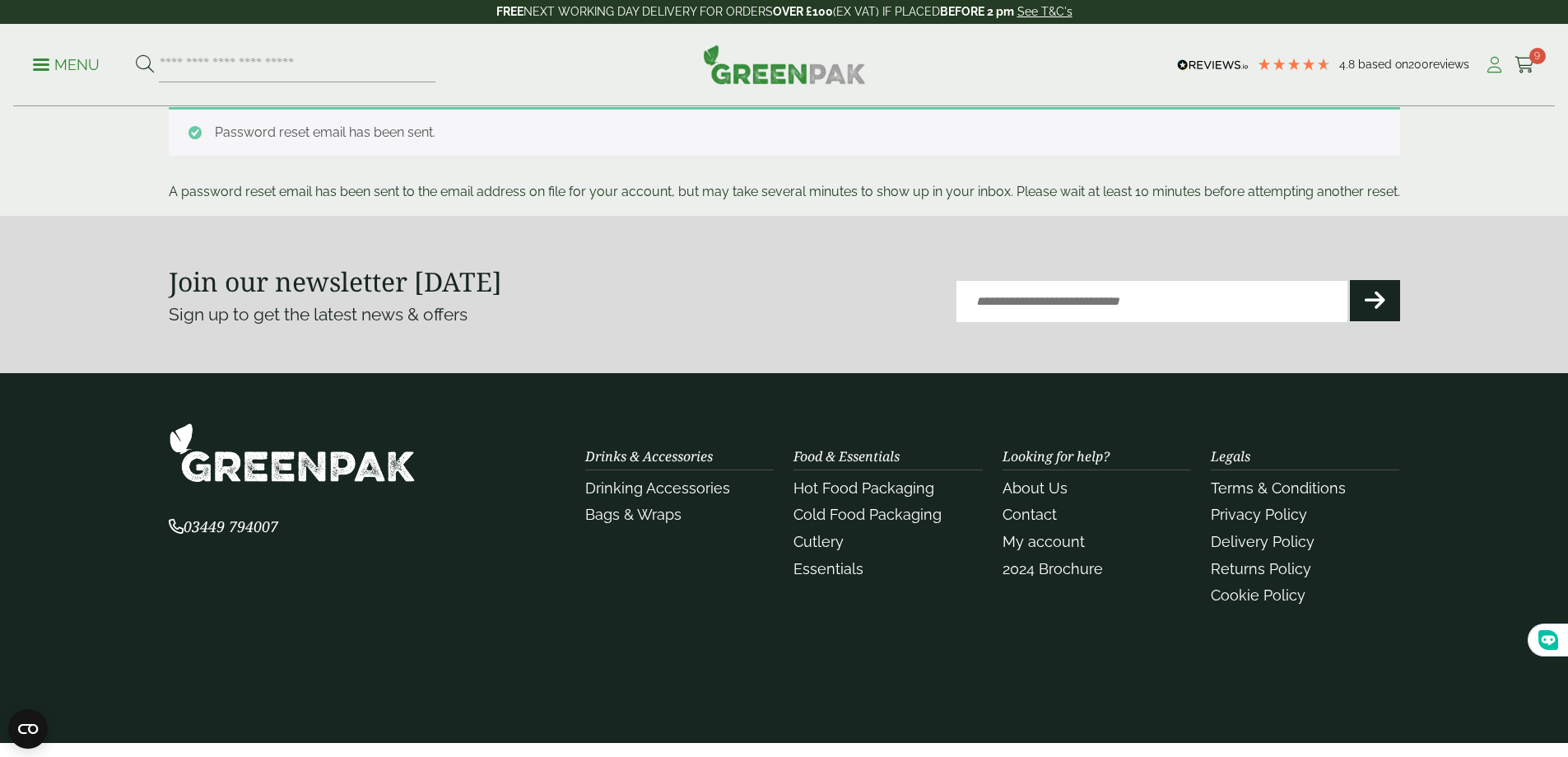
click at [1494, 65] on icon at bounding box center [1493, 65] width 21 height 17
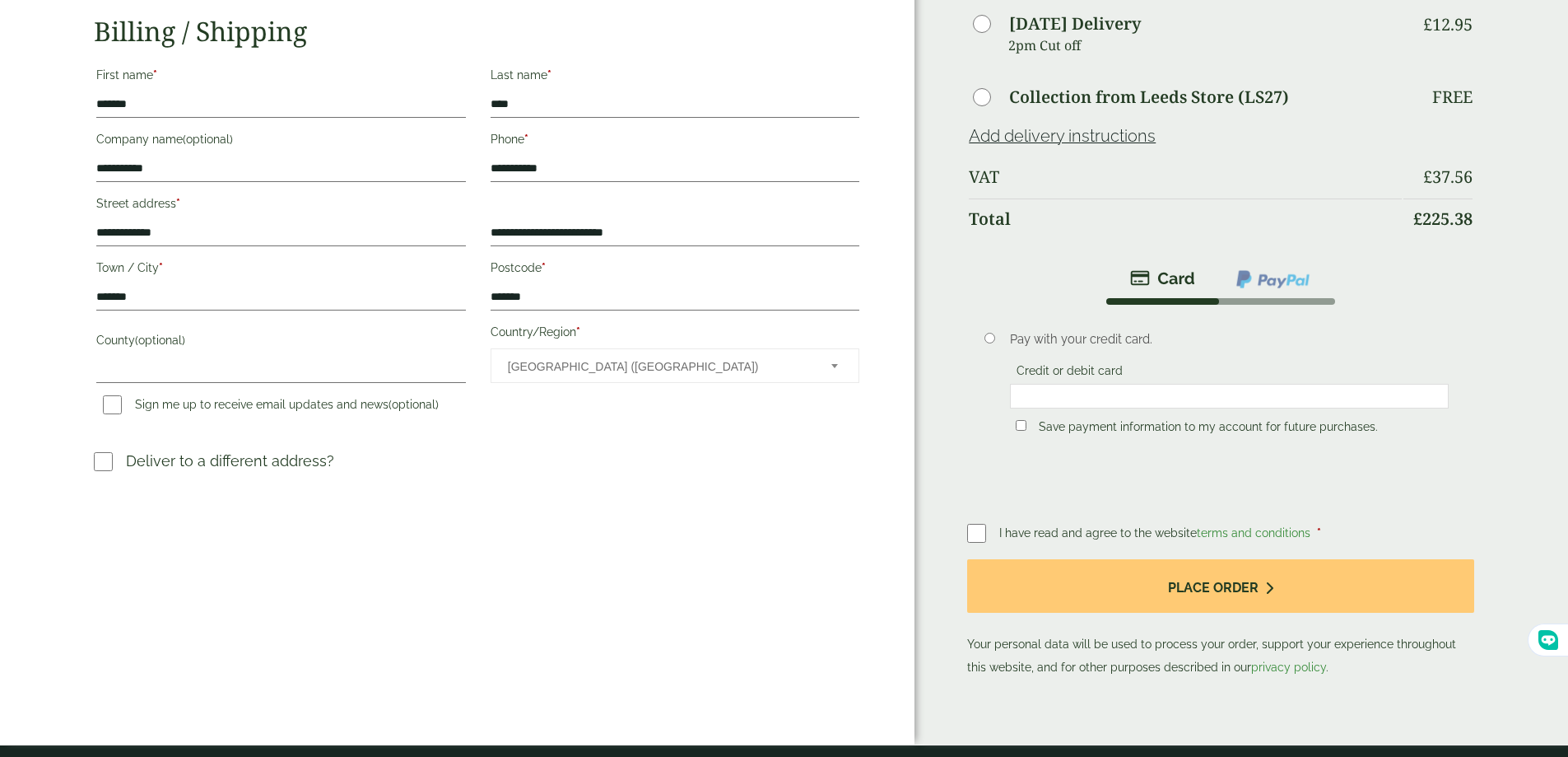
scroll to position [411, 0]
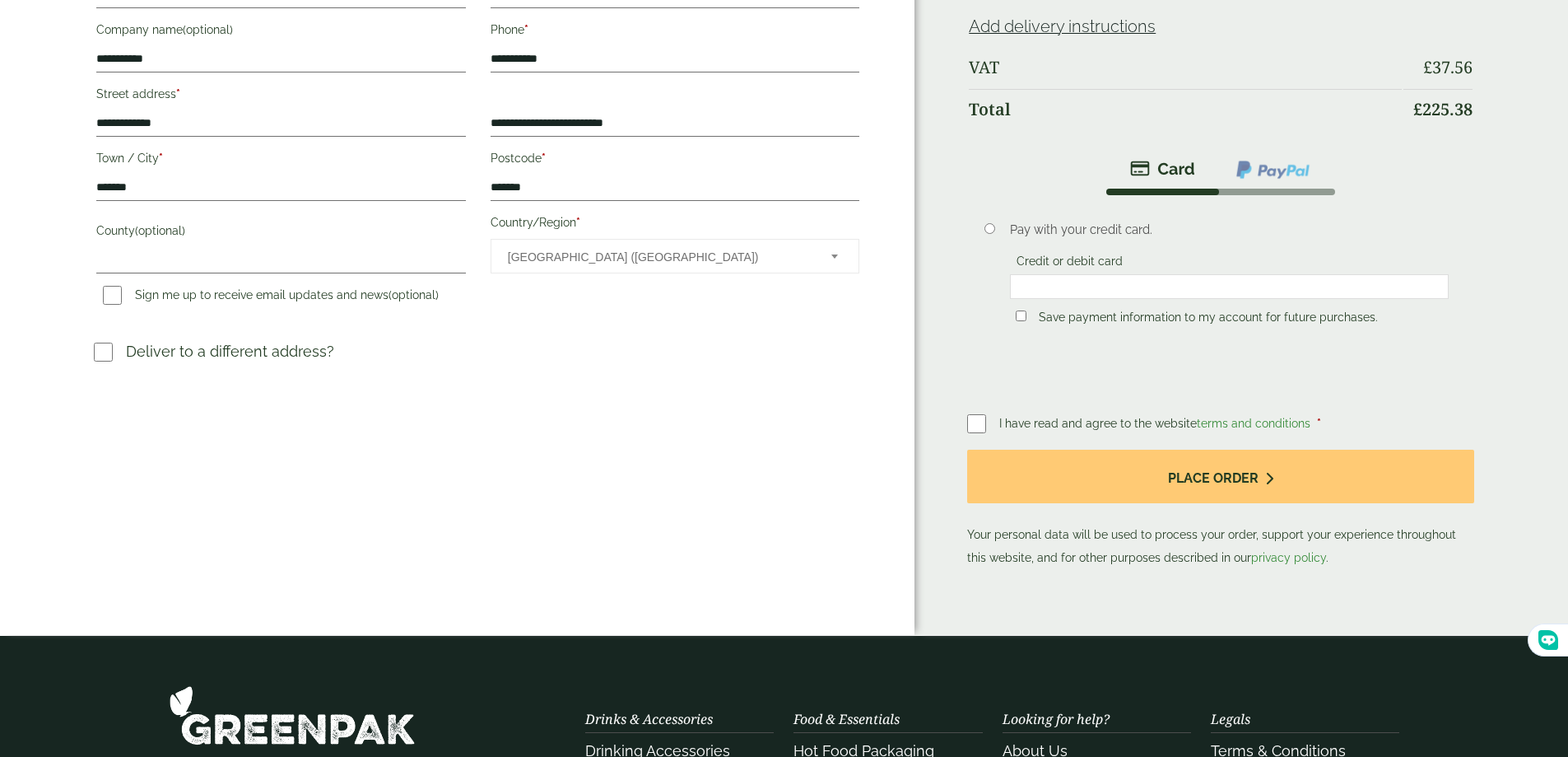
click at [1234, 163] on img at bounding box center [1273, 170] width 77 height 22
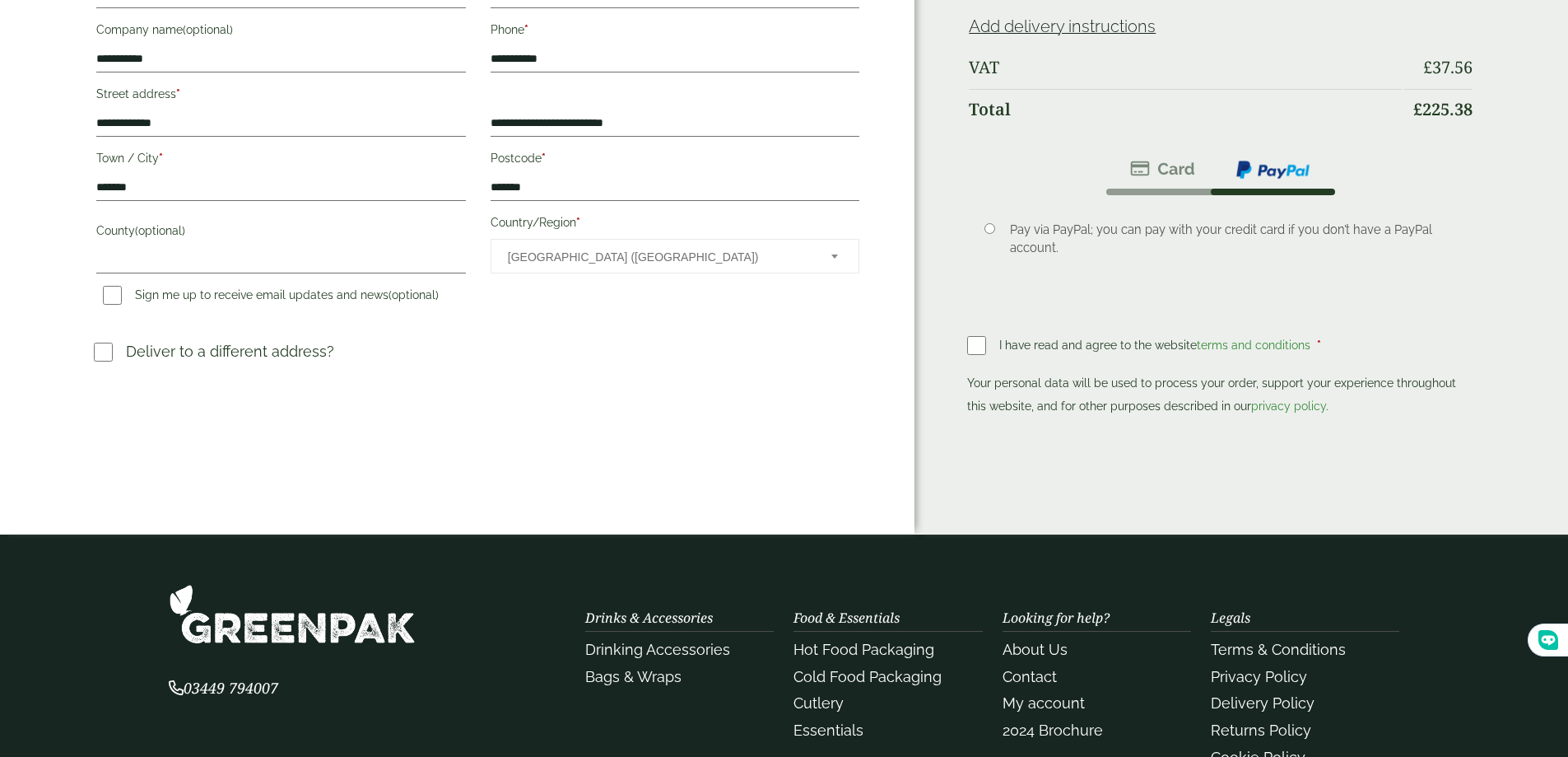
click at [1130, 159] on img at bounding box center [1163, 169] width 65 height 20
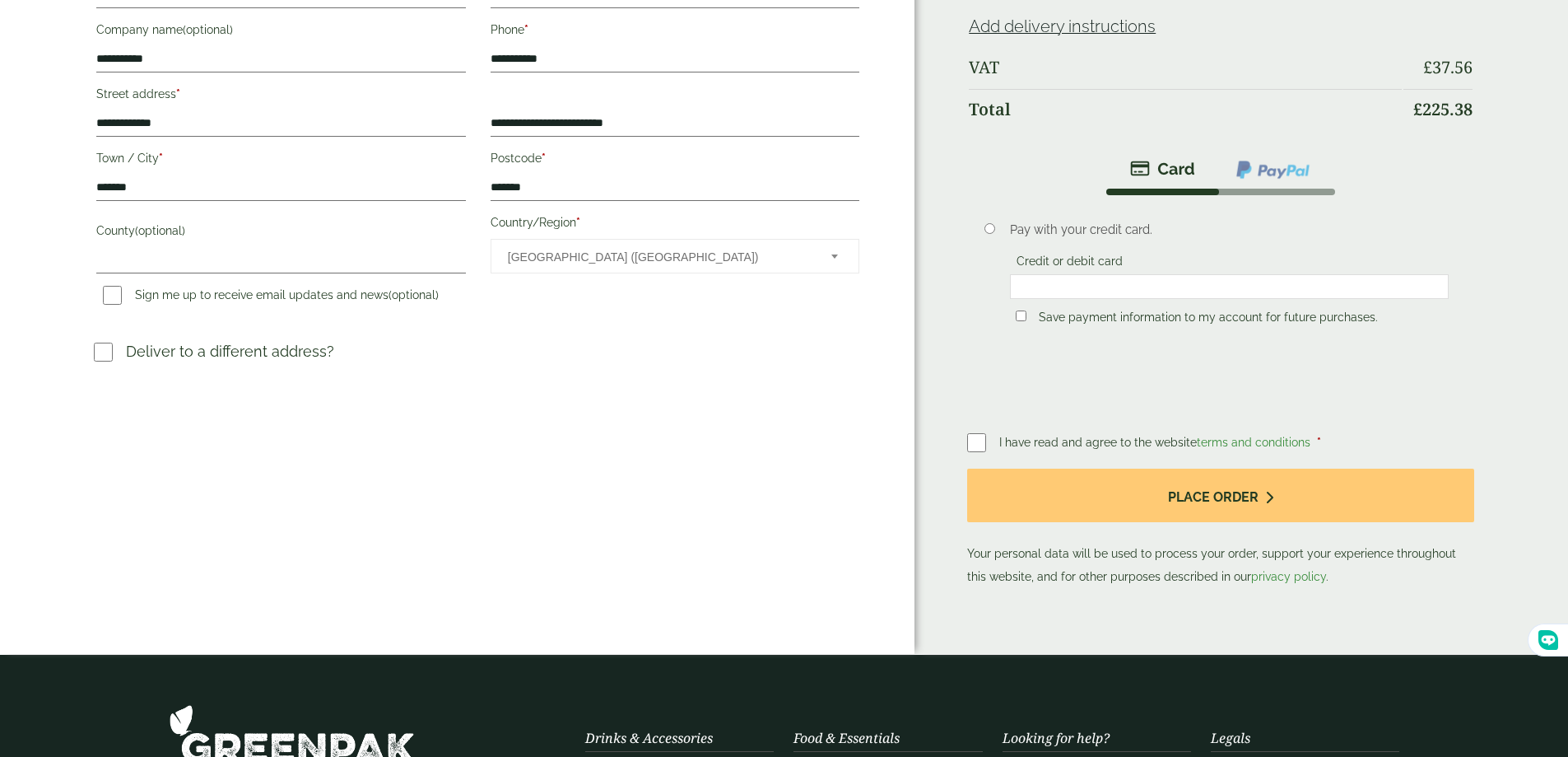
click at [963, 432] on div "Order Summary Item Ammount Bagasse Burger Box - 6 x 6" - Full Case Qty: 4 £ 142…" at bounding box center [1241, 121] width 653 height 1065
click at [1065, 284] on div at bounding box center [1228, 286] width 439 height 25
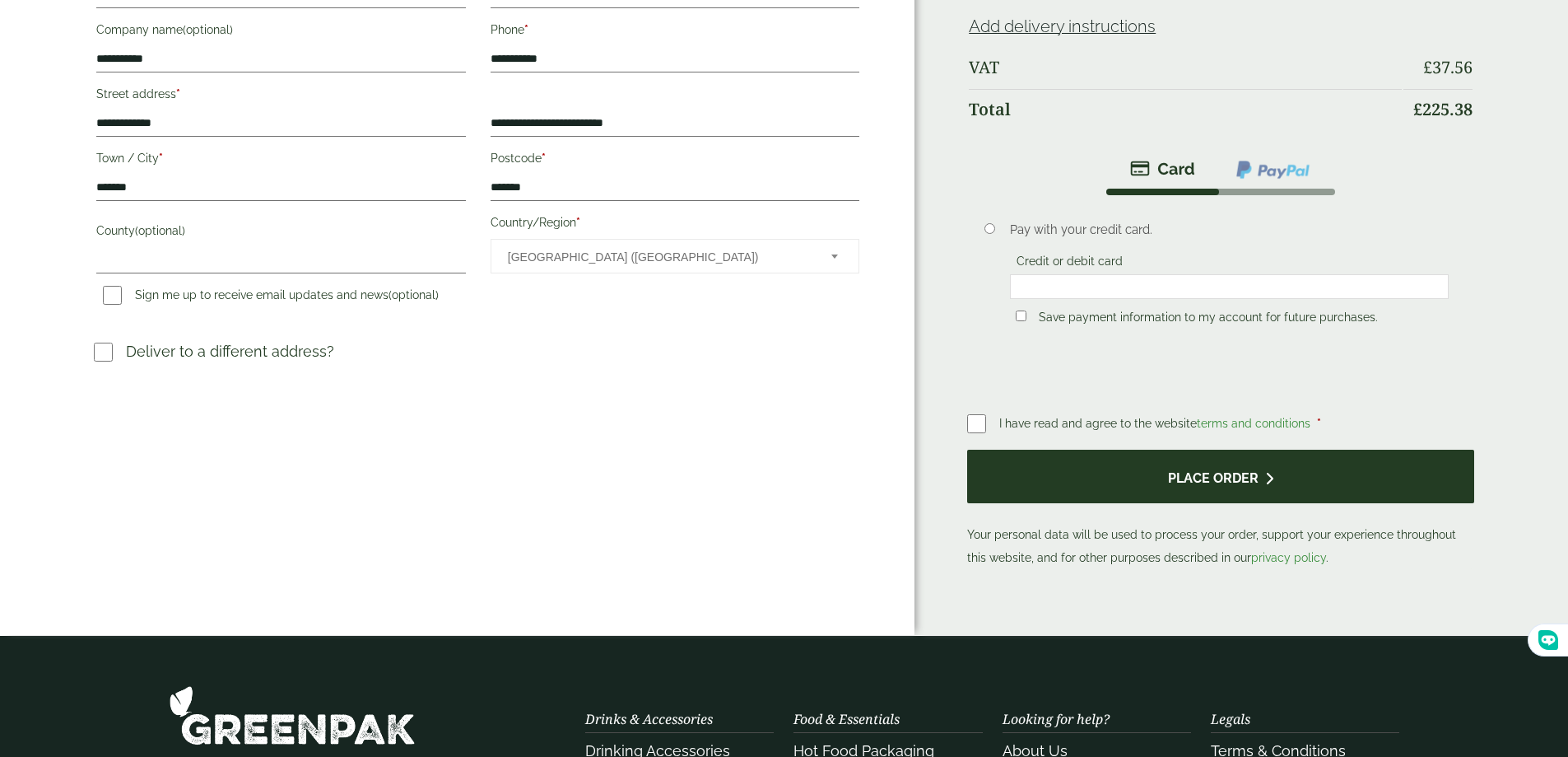
click at [1135, 461] on button "Place order" at bounding box center [1221, 476] width 506 height 54
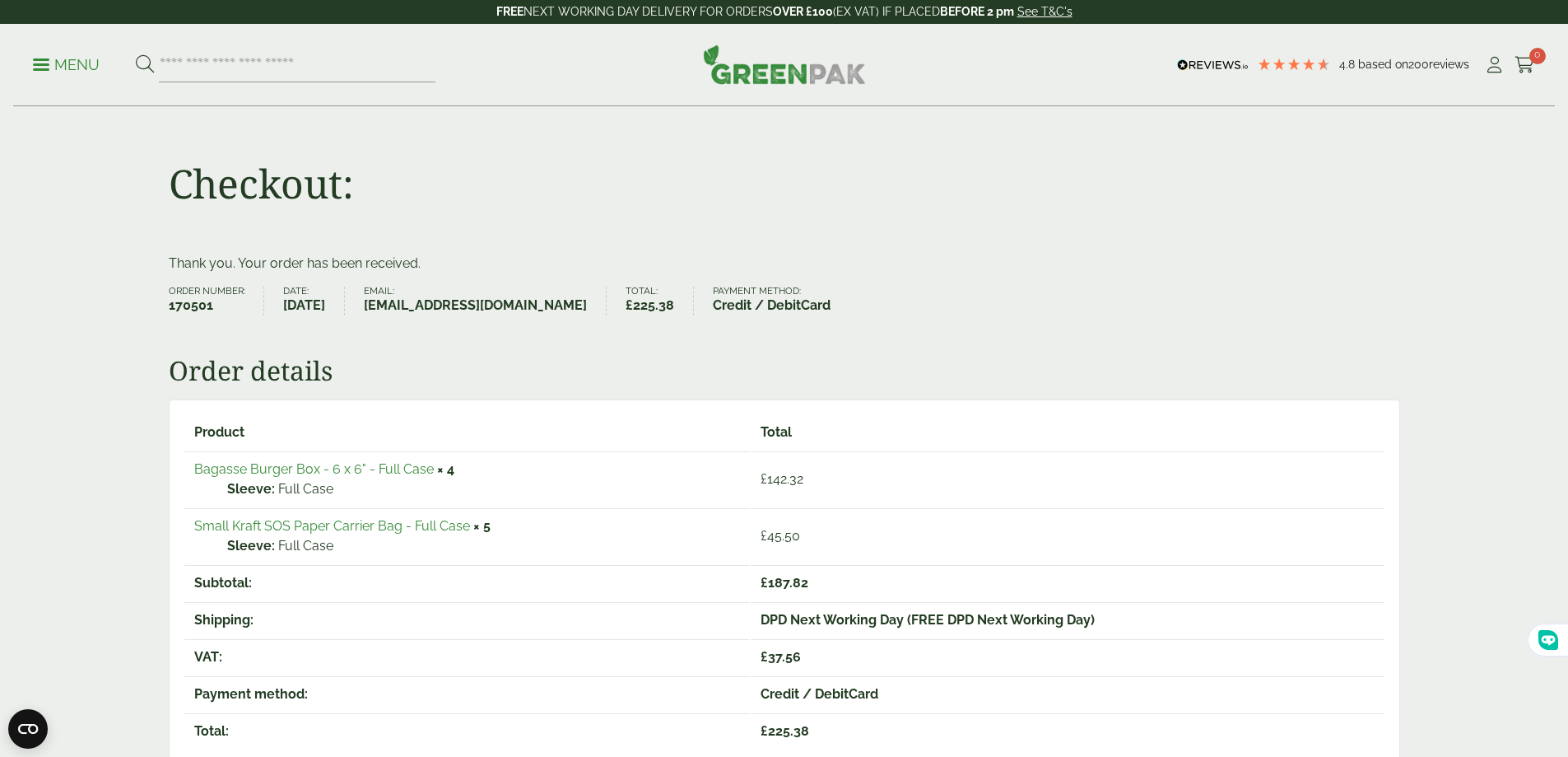
drag, startPoint x: 1244, startPoint y: 392, endPoint x: 1261, endPoint y: 324, distance: 70.1
